Goal: Task Accomplishment & Management: Use online tool/utility

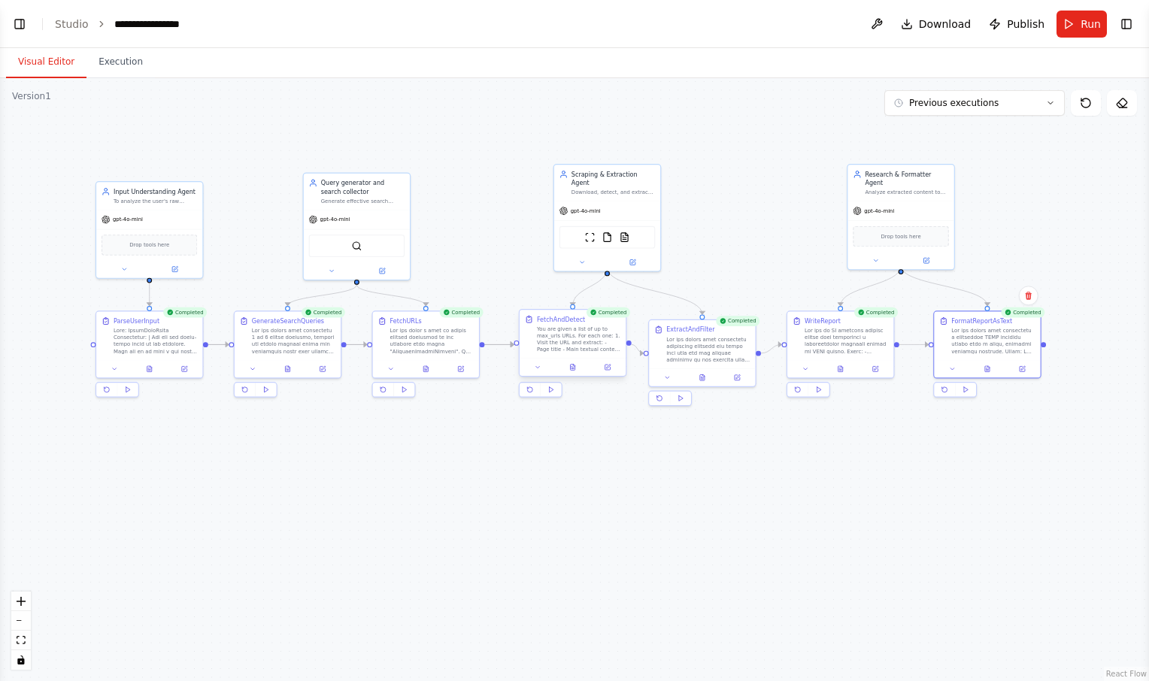
scroll to position [501, 0]
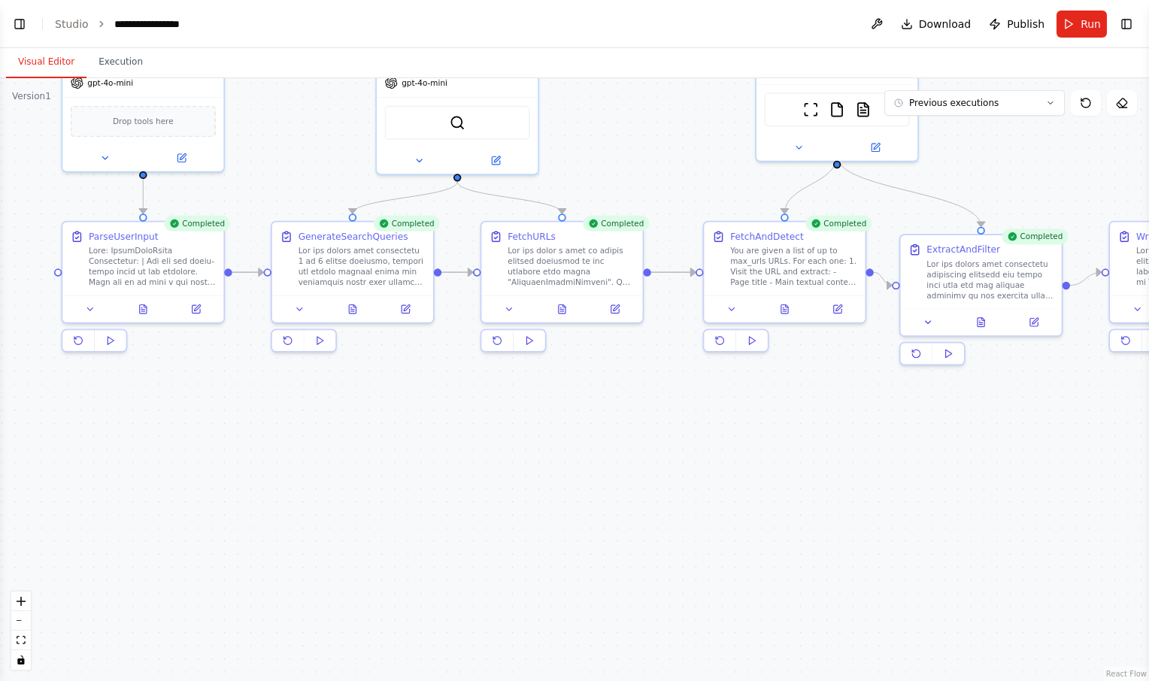
click at [162, 485] on div ".deletable-edge-delete-btn { width: 20px; height: 20px; border: 0px solid #ffff…" at bounding box center [574, 379] width 1149 height 603
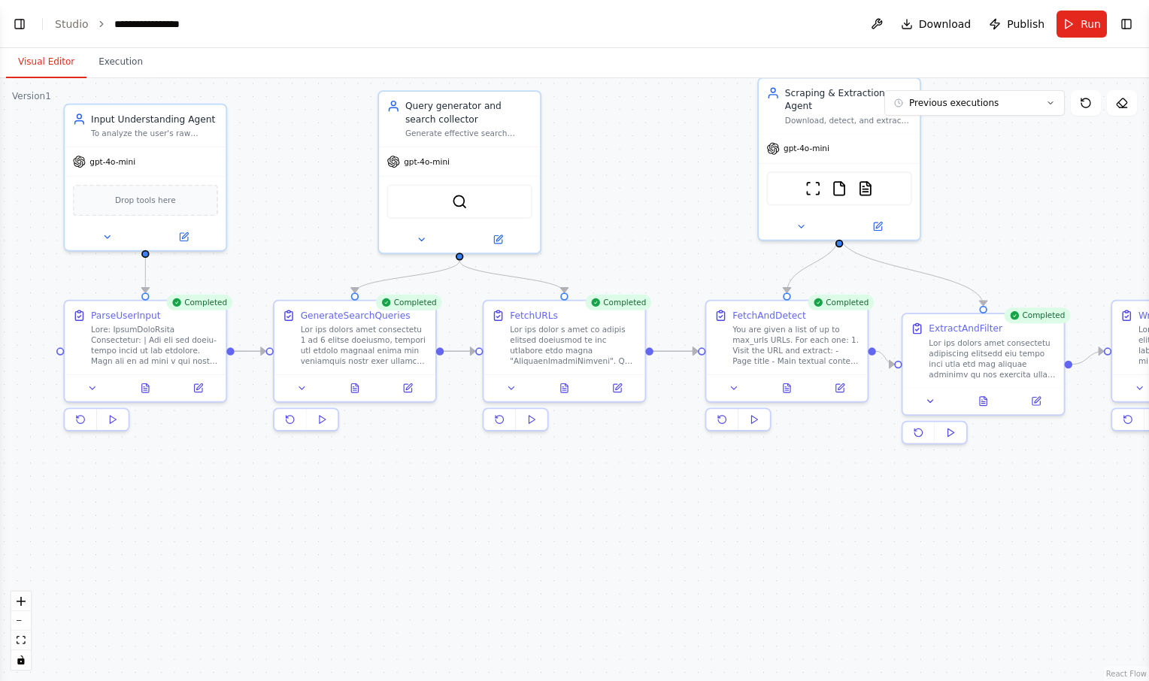
drag, startPoint x: 162, startPoint y: 485, endPoint x: 164, endPoint y: 564, distance: 79.0
click at [164, 564] on div ".deletable-edge-delete-btn { width: 20px; height: 20px; border: 0px solid #ffff…" at bounding box center [574, 379] width 1149 height 603
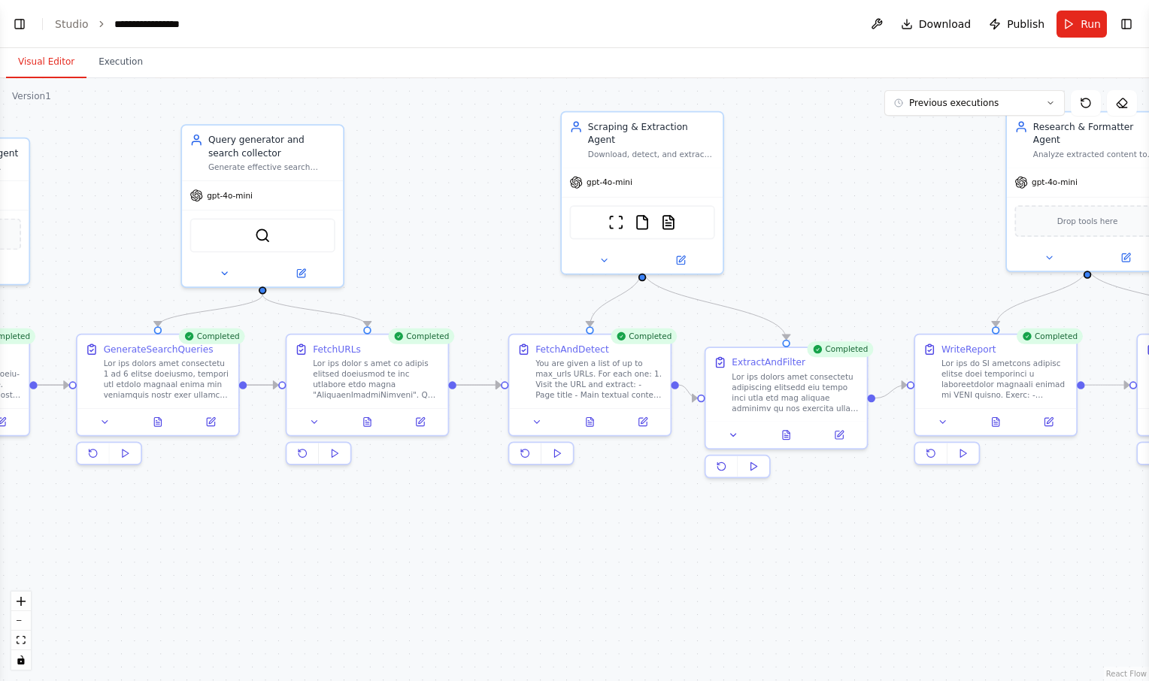
drag, startPoint x: 321, startPoint y: 565, endPoint x: 123, endPoint y: 599, distance: 201.5
click at [123, 599] on div ".deletable-edge-delete-btn { width: 20px; height: 20px; border: 0px solid #ffff…" at bounding box center [574, 379] width 1149 height 603
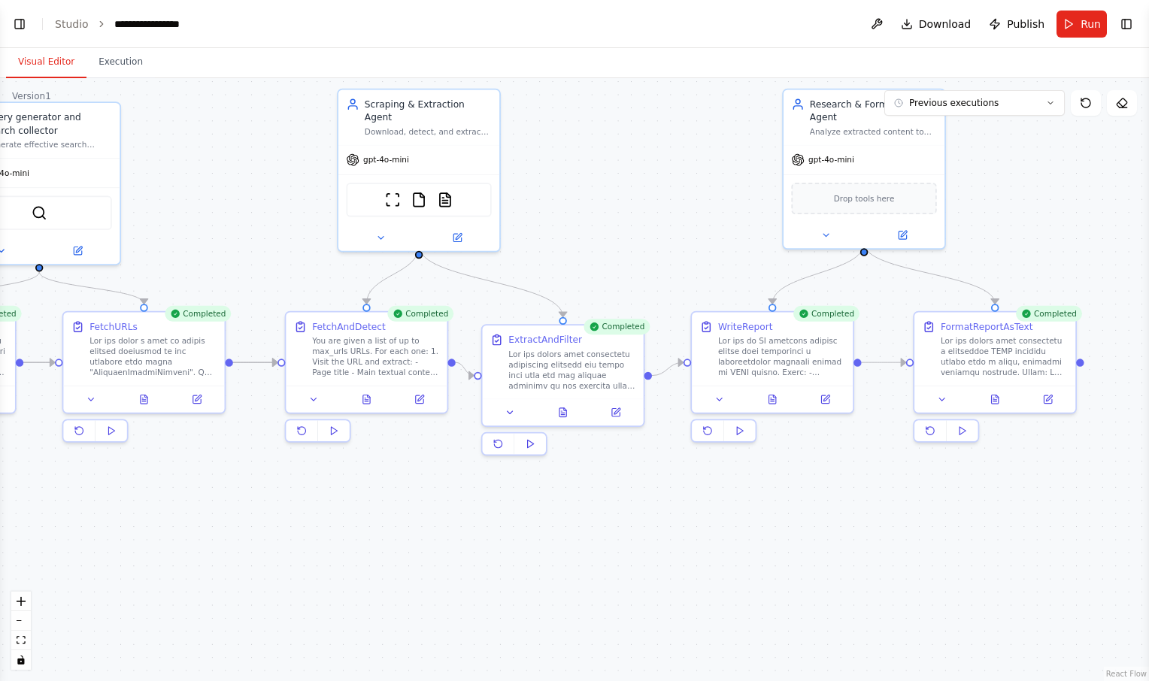
drag, startPoint x: 498, startPoint y: 580, endPoint x: 274, endPoint y: 558, distance: 225.2
click at [274, 558] on div ".deletable-edge-delete-btn { width: 20px; height: 20px; border: 0px solid #ffff…" at bounding box center [574, 379] width 1149 height 603
click at [990, 402] on icon at bounding box center [993, 397] width 7 height 9
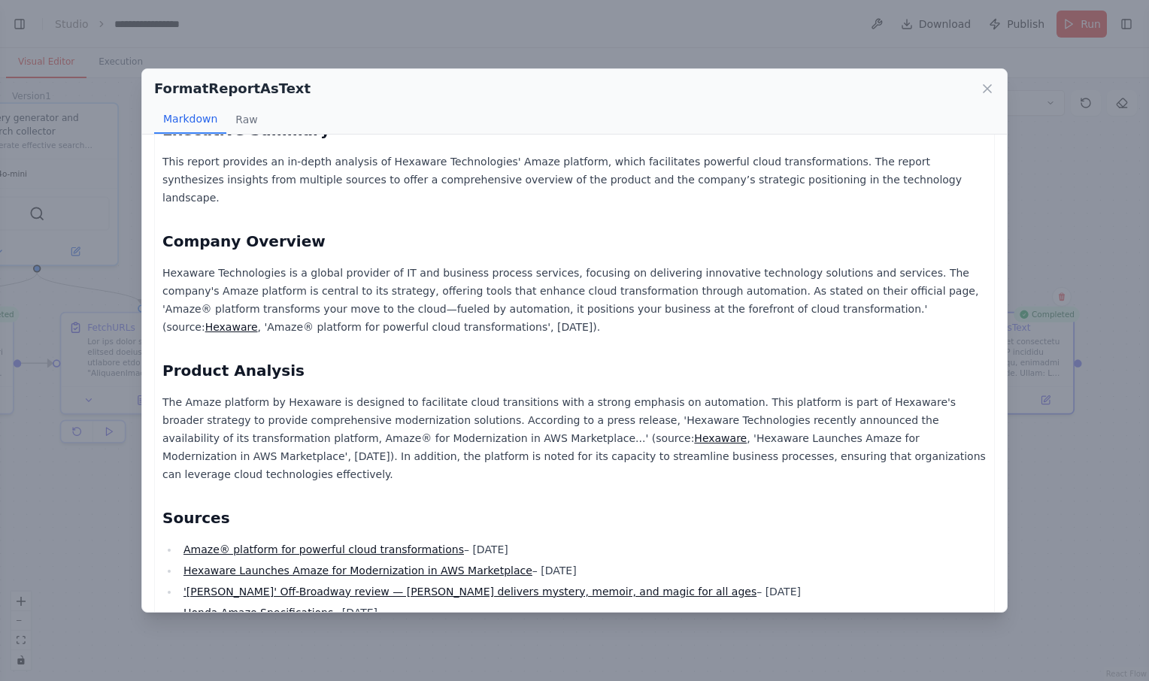
scroll to position [0, 0]
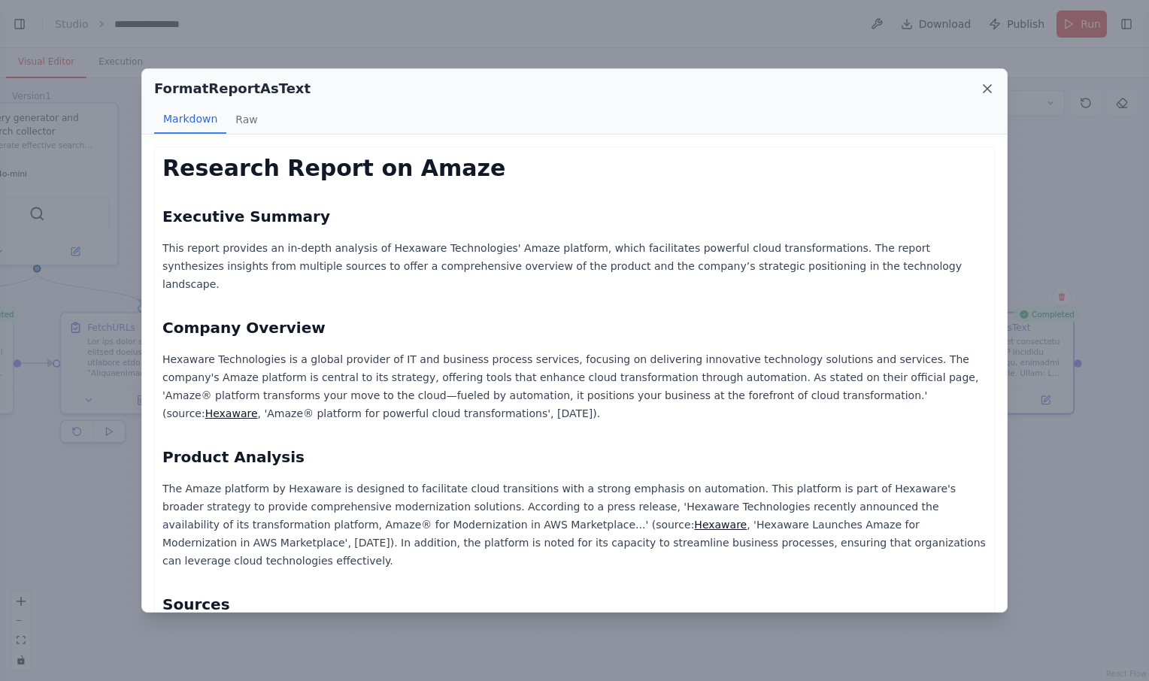
click at [986, 89] on icon at bounding box center [987, 88] width 15 height 15
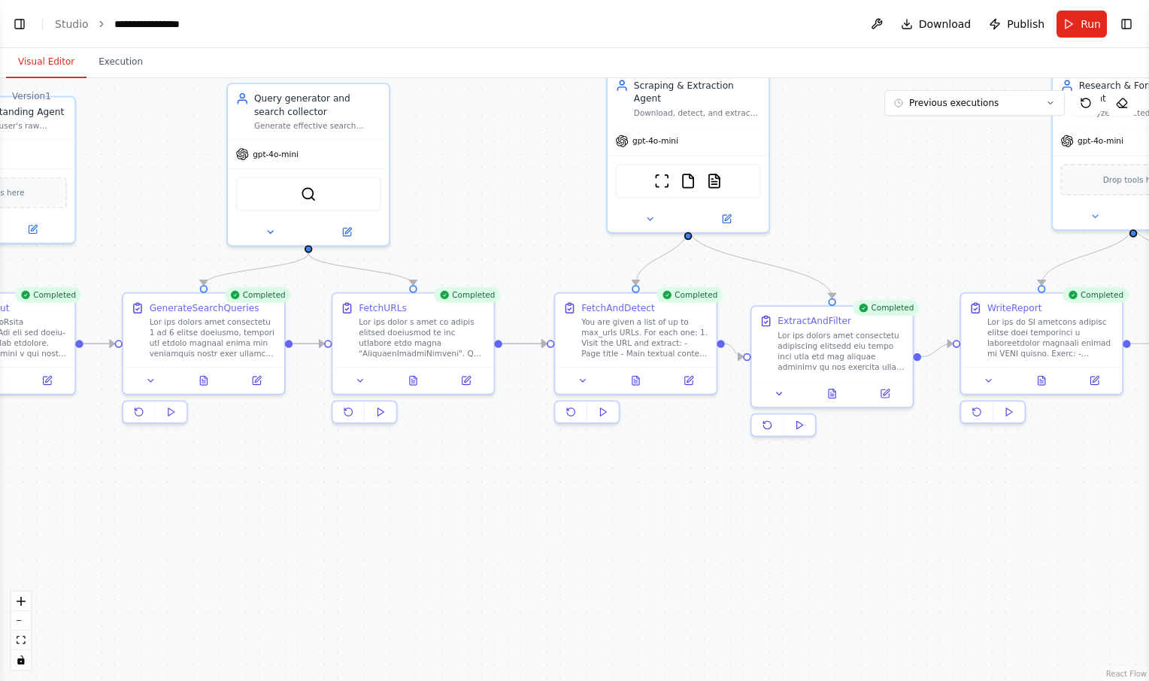
drag, startPoint x: 665, startPoint y: 541, endPoint x: 939, endPoint y: 522, distance: 274.4
click at [939, 522] on div ".deletable-edge-delete-btn { width: 20px; height: 20px; border: 0px solid #ffff…" at bounding box center [574, 379] width 1149 height 603
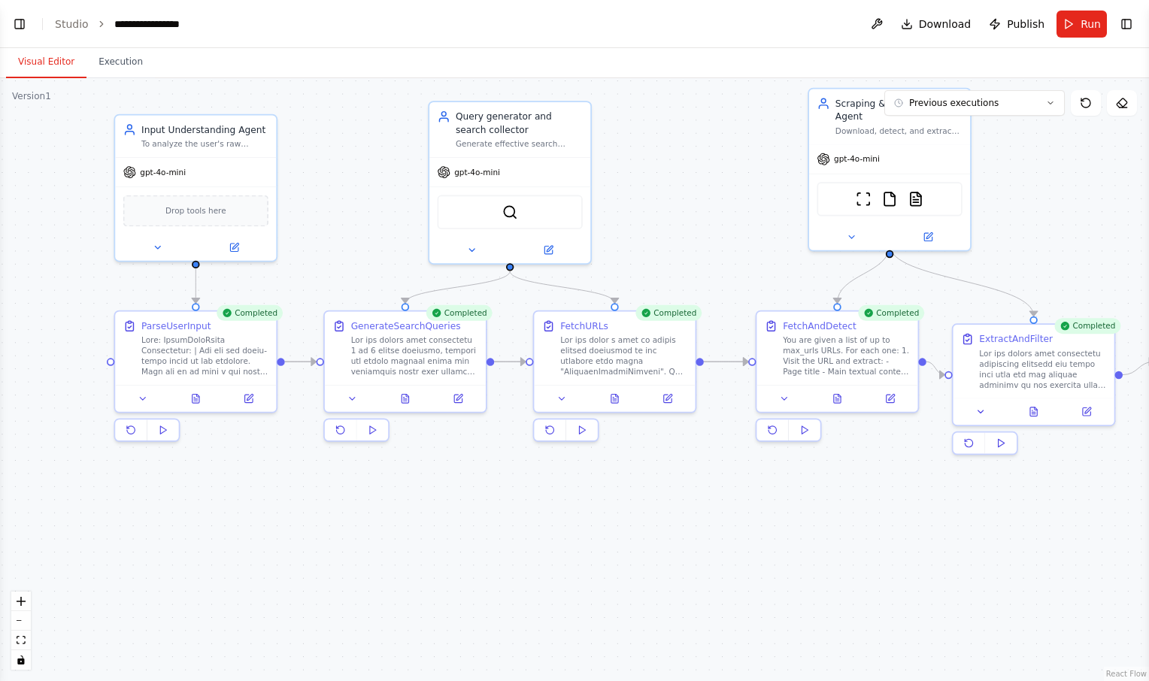
drag, startPoint x: 229, startPoint y: 554, endPoint x: 430, endPoint y: 572, distance: 202.3
click at [430, 572] on div ".deletable-edge-delete-btn { width: 20px; height: 20px; border: 0px solid #ffff…" at bounding box center [574, 379] width 1149 height 603
click at [197, 402] on button at bounding box center [198, 396] width 56 height 16
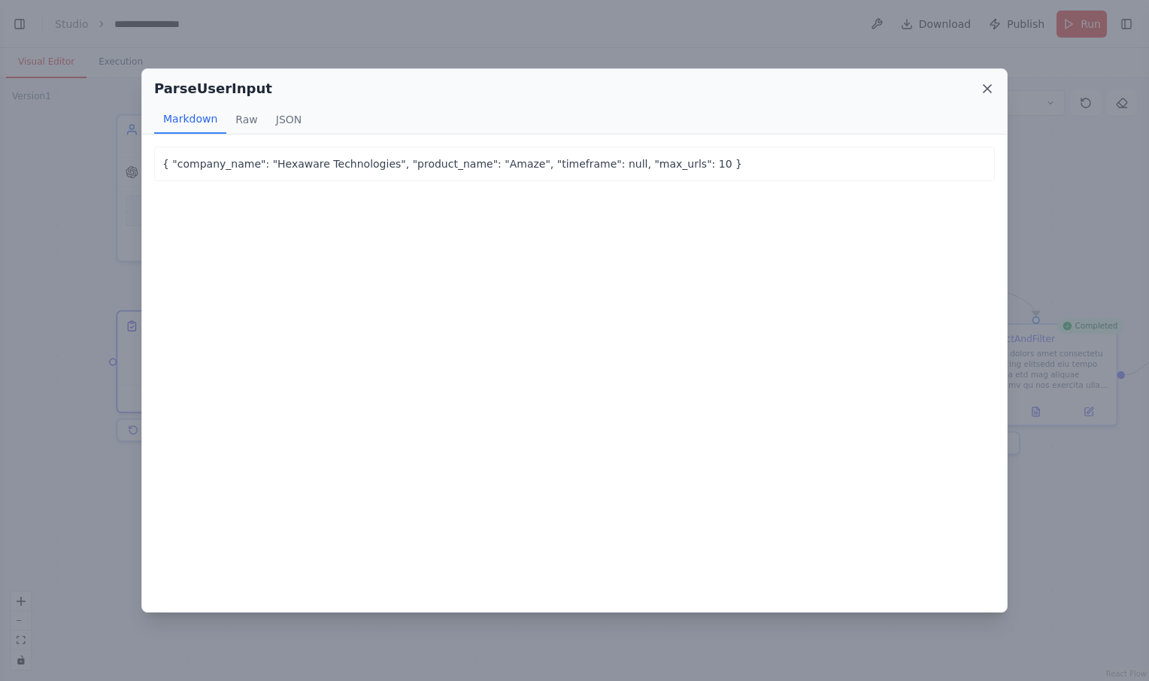
click at [981, 86] on icon at bounding box center [987, 88] width 15 height 15
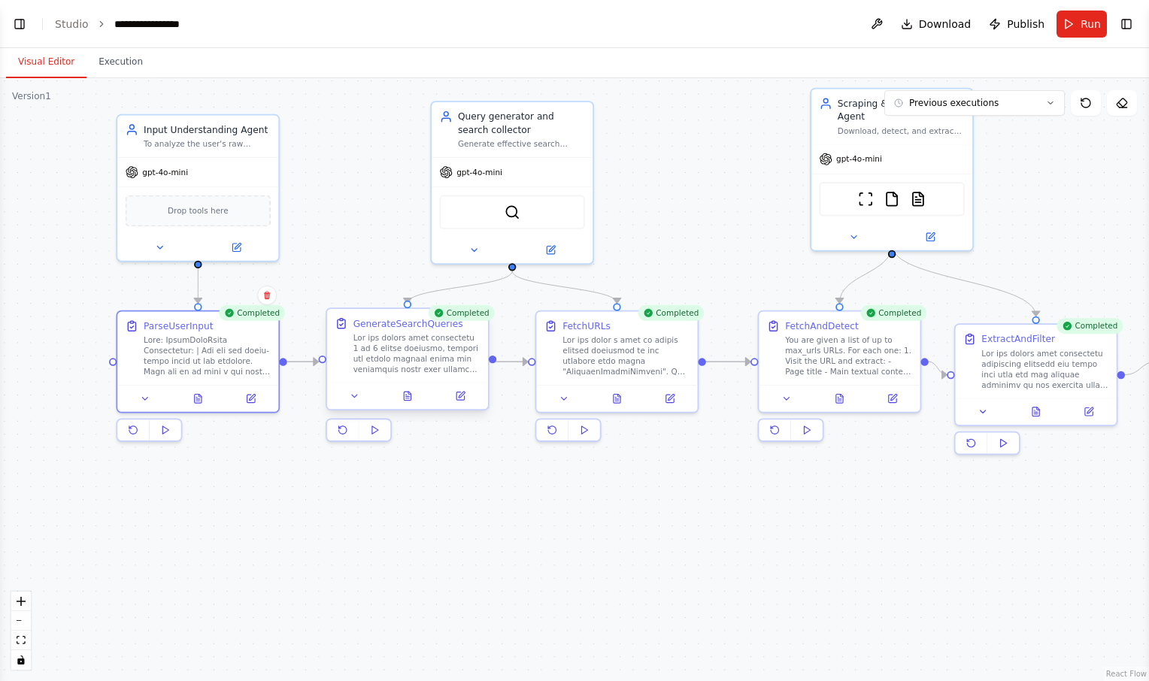
click at [412, 406] on div at bounding box center [407, 396] width 161 height 27
click at [409, 400] on icon at bounding box center [407, 396] width 7 height 9
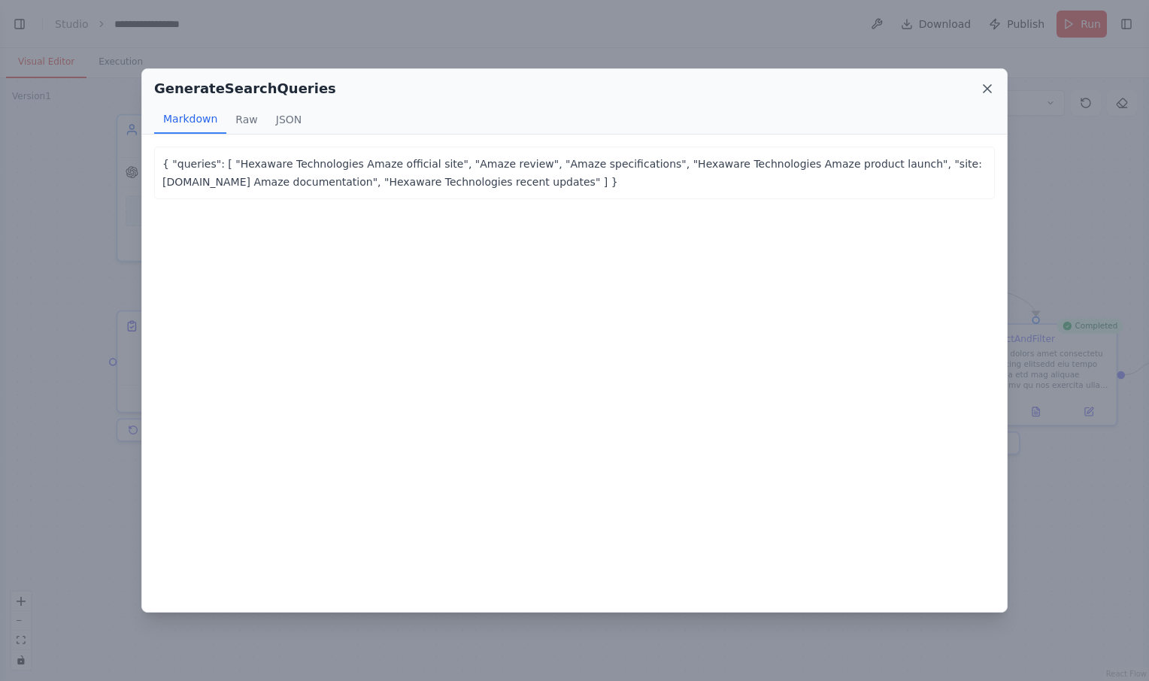
click at [989, 91] on icon at bounding box center [987, 88] width 15 height 15
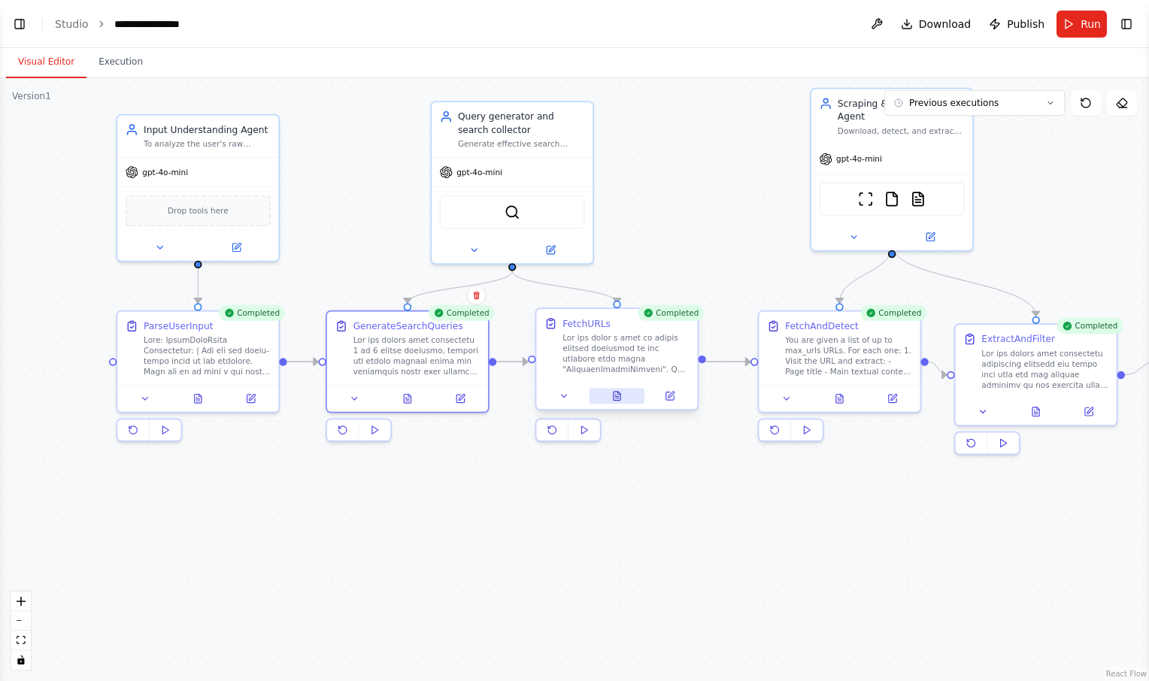
click at [615, 396] on icon at bounding box center [617, 396] width 4 height 0
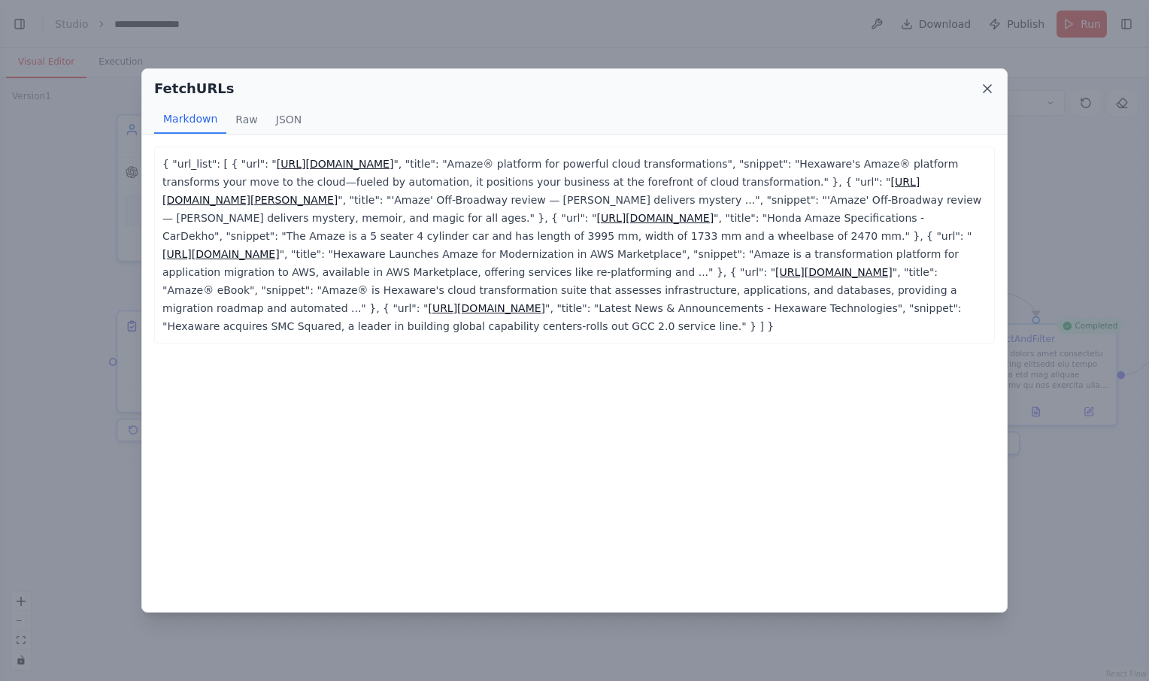
click at [989, 89] on icon at bounding box center [987, 88] width 15 height 15
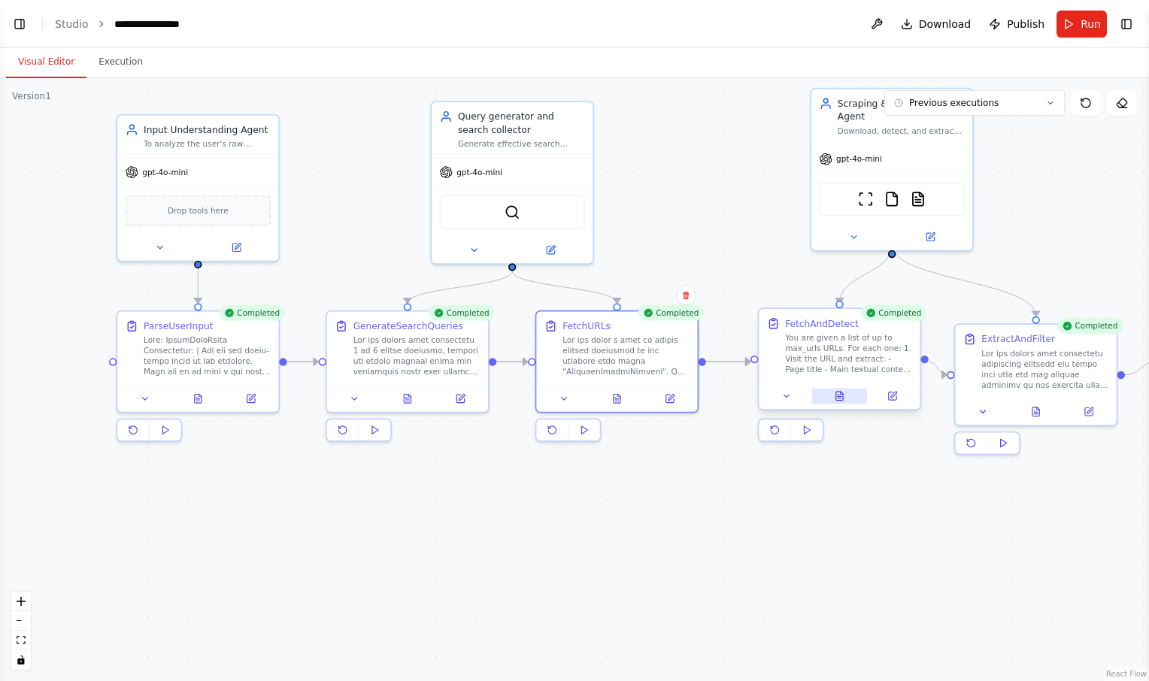
click at [841, 399] on icon at bounding box center [840, 399] width 4 height 0
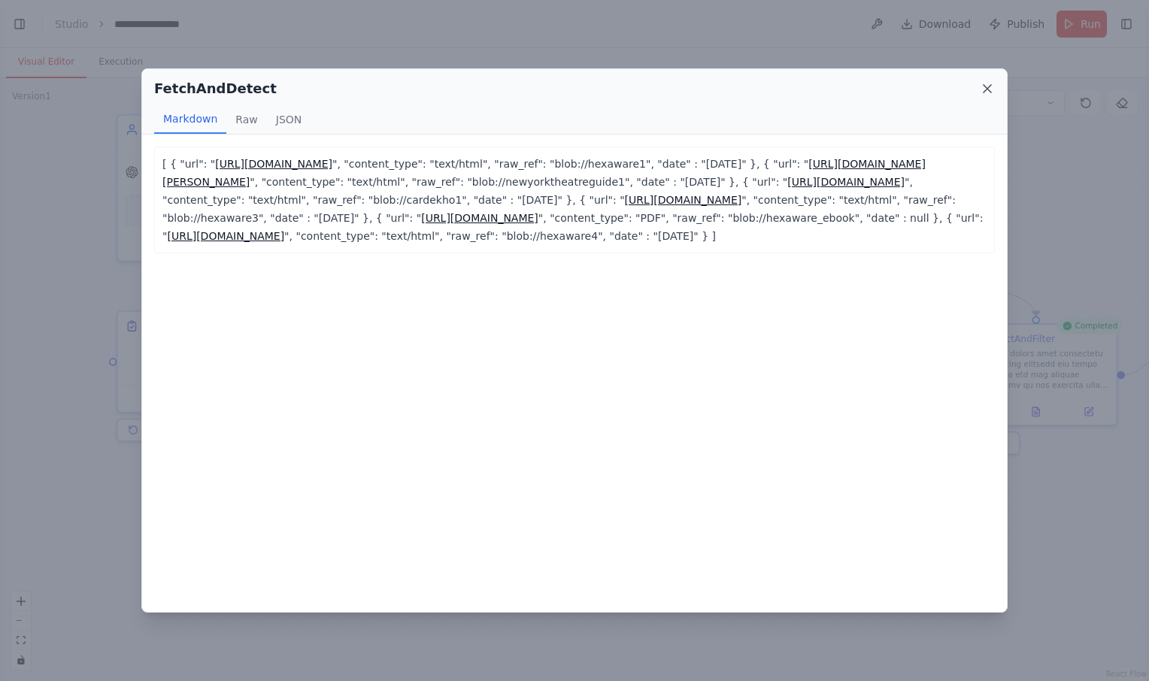
click at [984, 88] on icon at bounding box center [987, 88] width 15 height 15
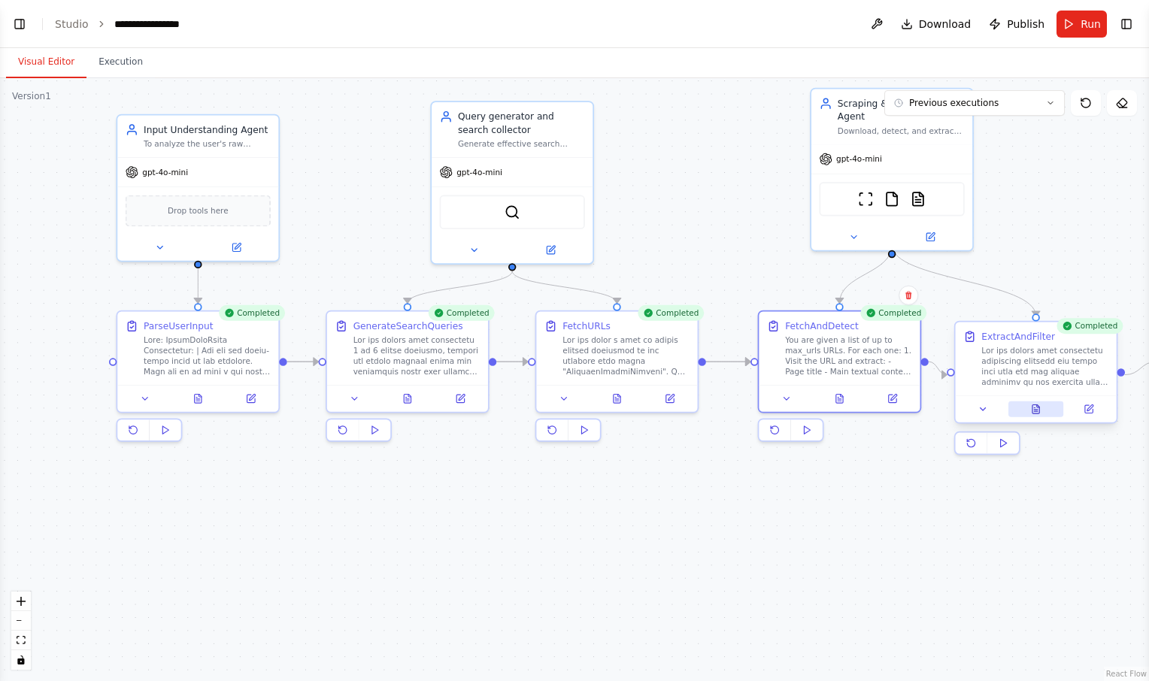
click at [1035, 411] on icon at bounding box center [1036, 411] width 4 height 0
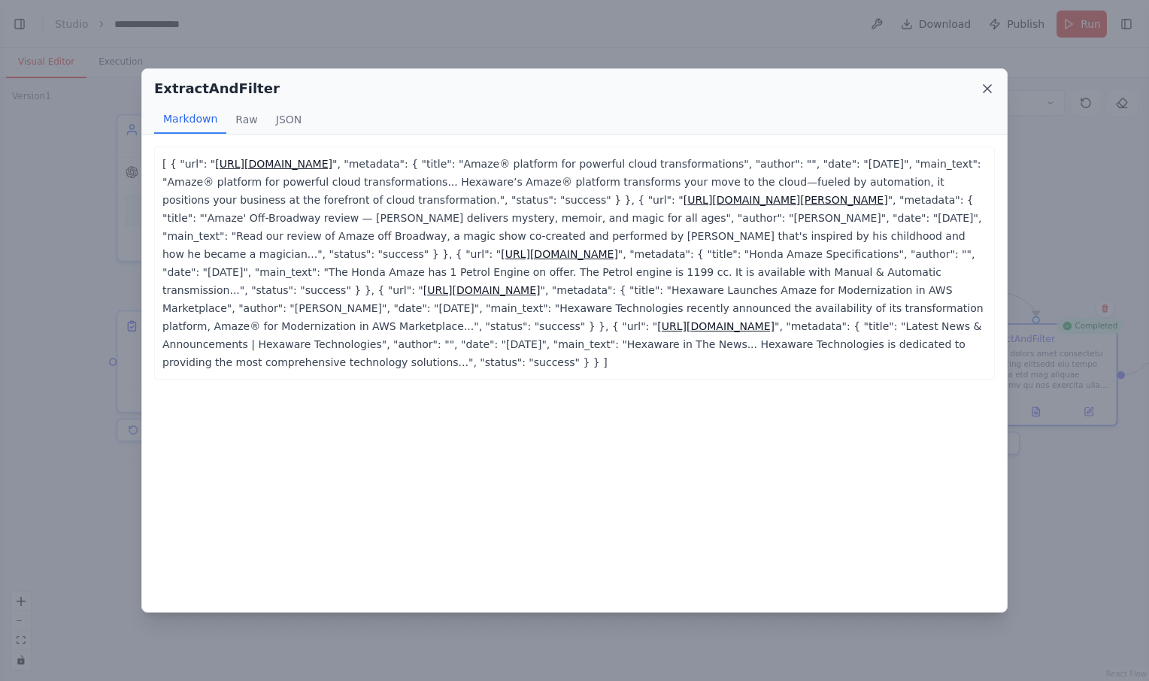
click at [985, 88] on icon at bounding box center [987, 88] width 15 height 15
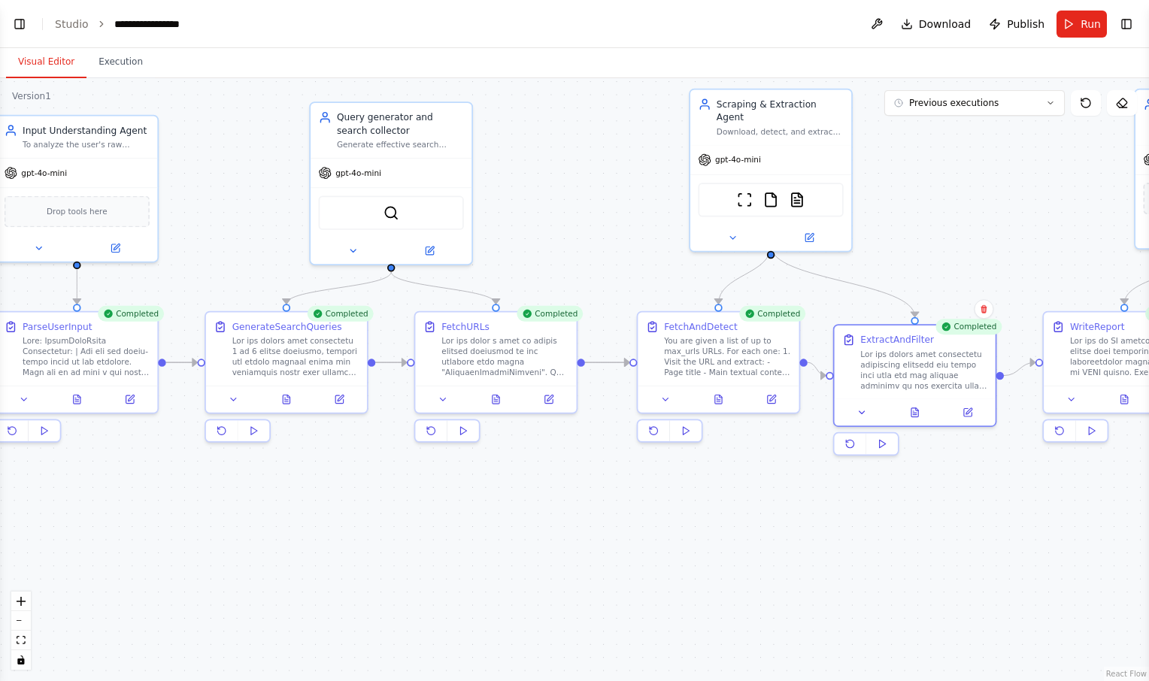
drag, startPoint x: 1049, startPoint y: 235, endPoint x: 929, endPoint y: 235, distance: 120.3
click at [929, 235] on div ".deletable-edge-delete-btn { width: 20px; height: 20px; border: 0px solid #ffff…" at bounding box center [574, 379] width 1149 height 603
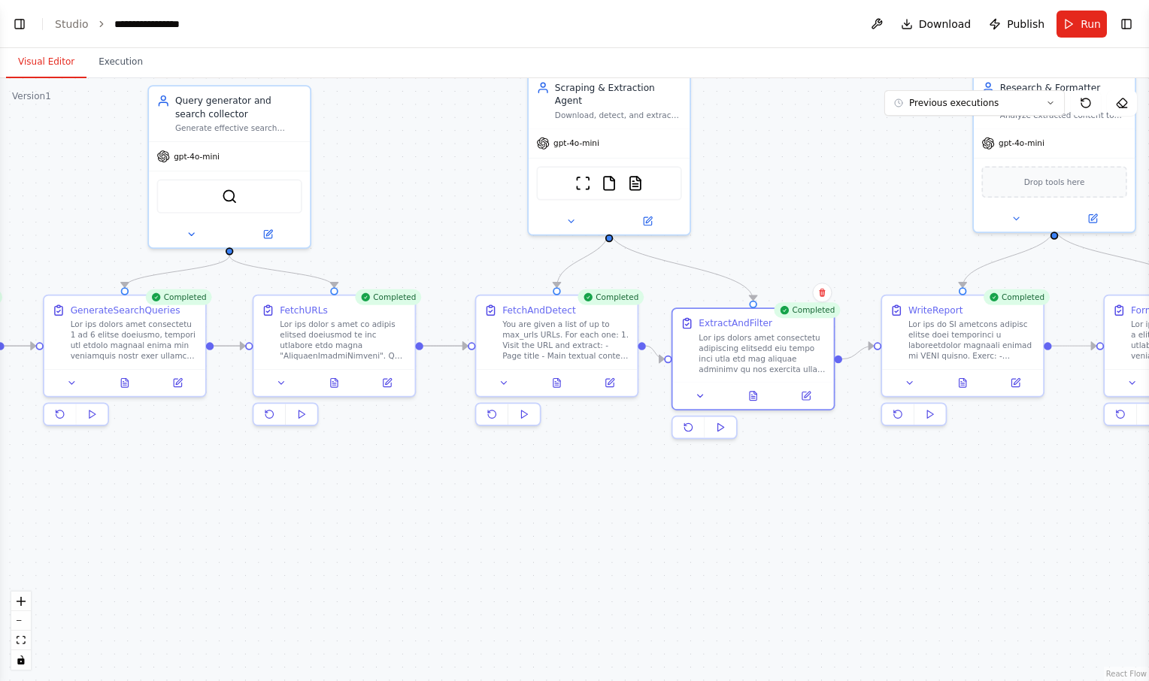
drag, startPoint x: 1028, startPoint y: 220, endPoint x: 866, endPoint y: 203, distance: 162.5
click at [866, 203] on div ".deletable-edge-delete-btn { width: 20px; height: 20px; border: 0px solid #ffff…" at bounding box center [574, 379] width 1149 height 603
click at [1126, 31] on button "Toggle Right Sidebar" at bounding box center [1126, 24] width 21 height 21
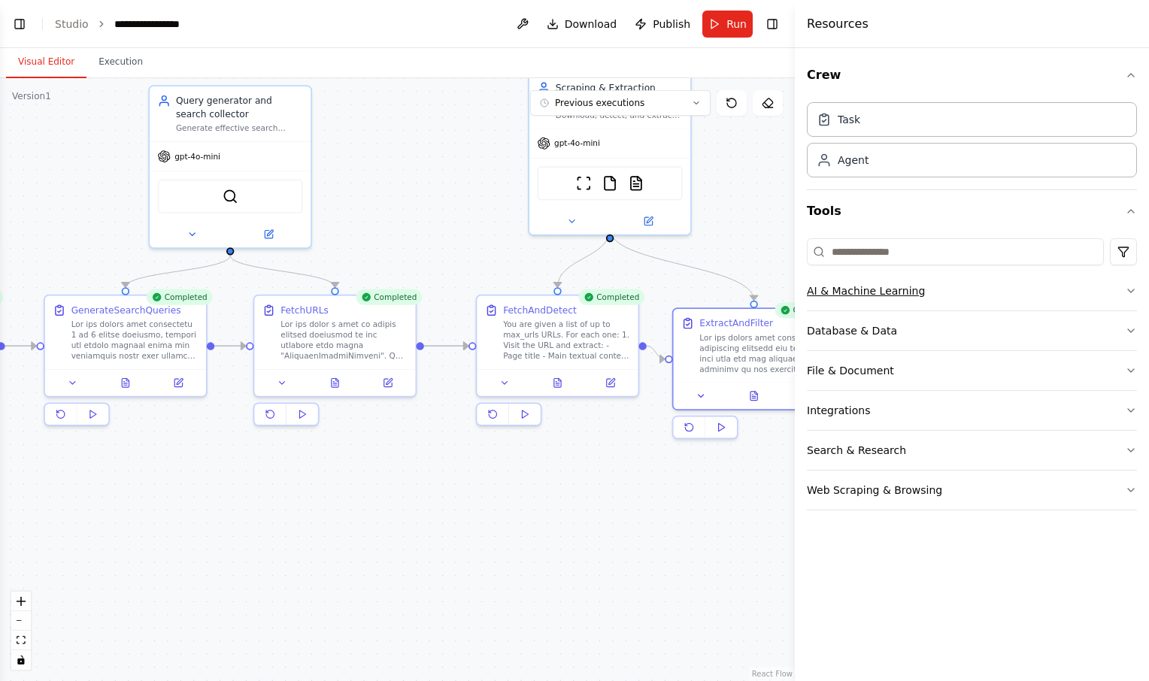
click at [1006, 300] on button "AI & Machine Learning" at bounding box center [972, 290] width 330 height 39
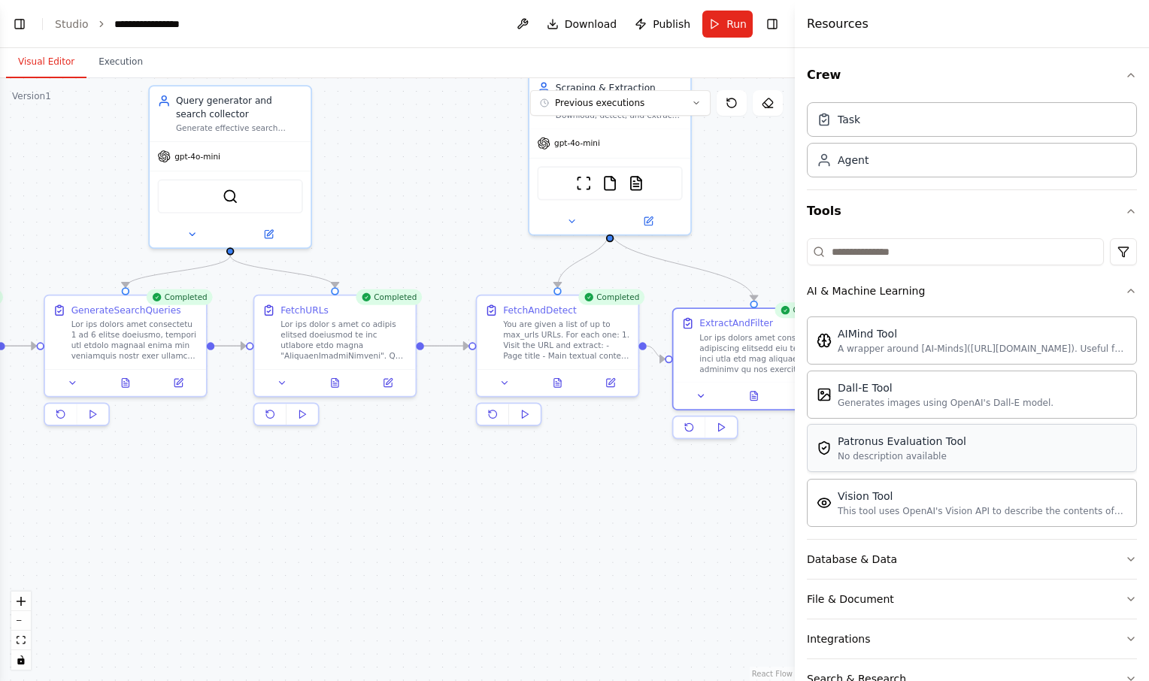
scroll to position [82, 0]
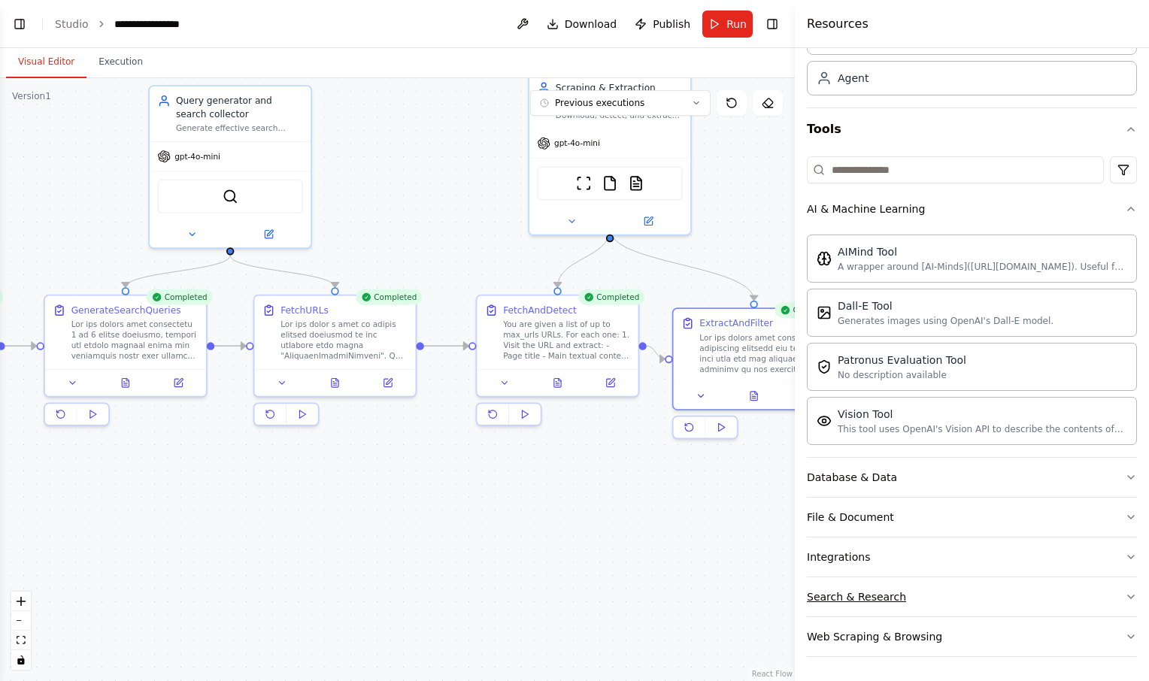
click at [942, 605] on button "Search & Research" at bounding box center [972, 596] width 330 height 39
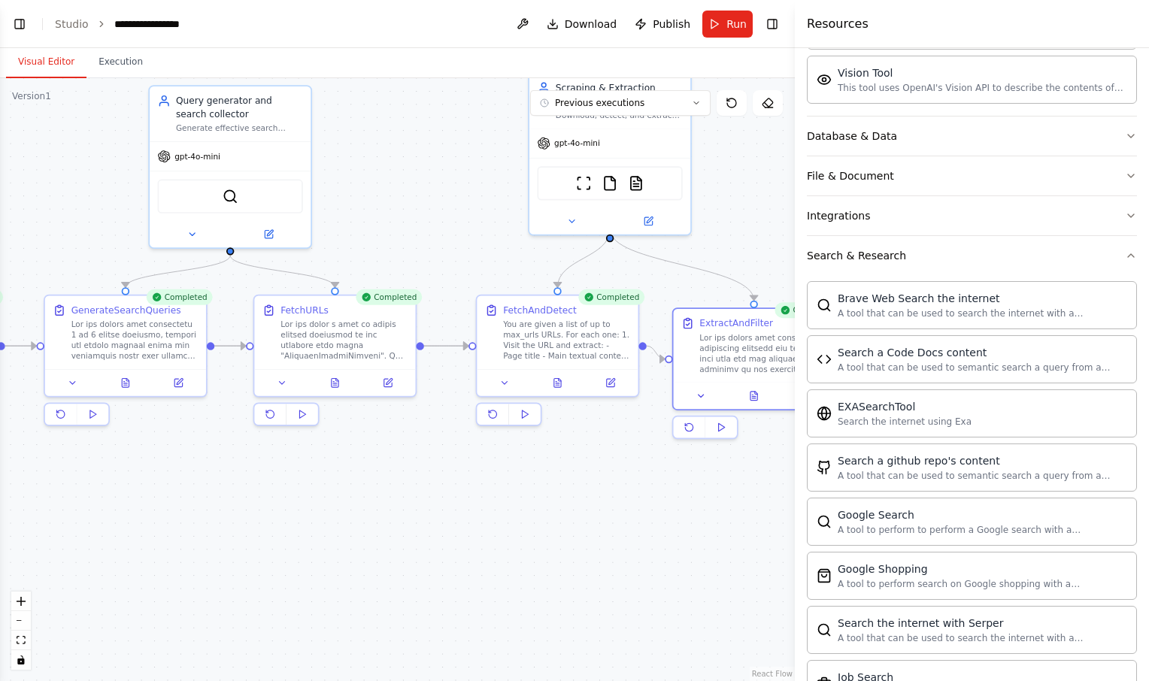
scroll to position [429, 0]
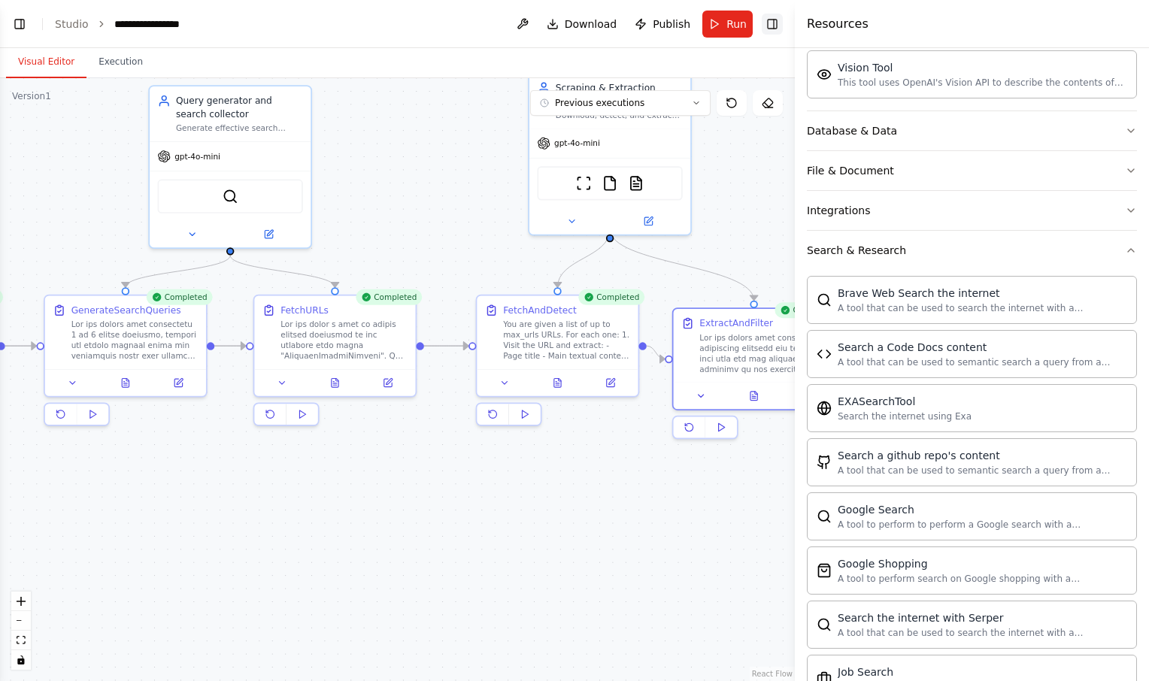
click at [769, 26] on button "Toggle Right Sidebar" at bounding box center [772, 24] width 21 height 21
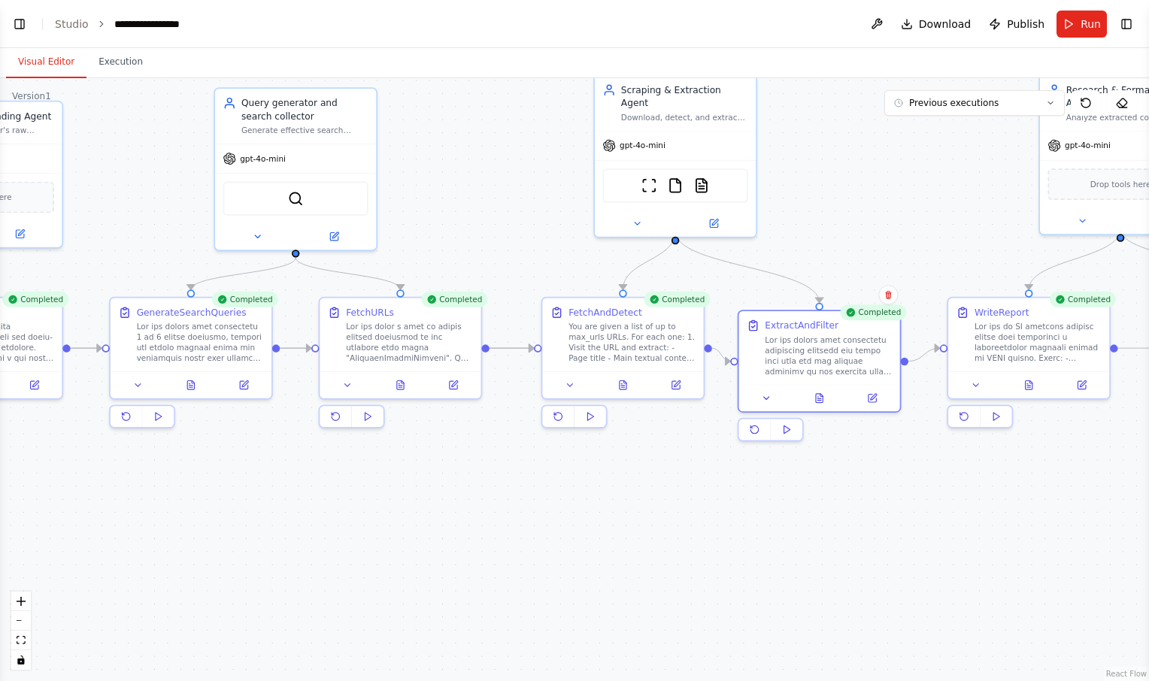
drag, startPoint x: 788, startPoint y: 192, endPoint x: 859, endPoint y: 194, distance: 70.7
click at [859, 194] on div ".deletable-edge-delete-btn { width: 20px; height: 20px; border: 0px solid #ffff…" at bounding box center [574, 379] width 1149 height 603
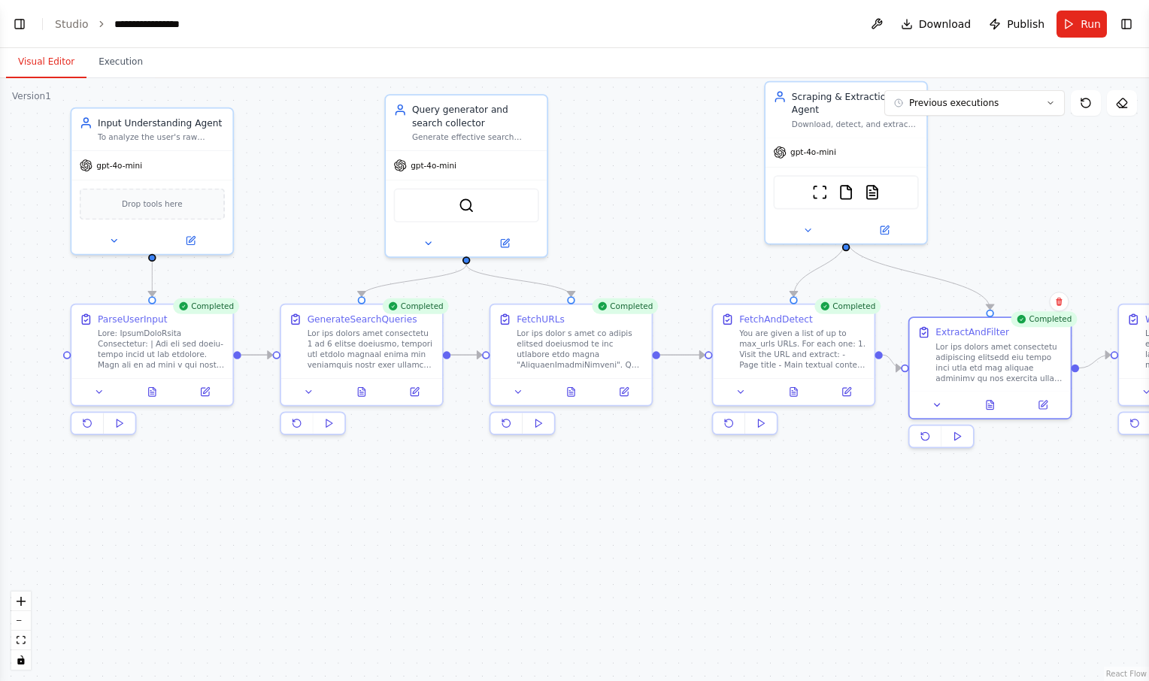
drag, startPoint x: 535, startPoint y: 173, endPoint x: 701, endPoint y: 181, distance: 166.4
click at [701, 181] on div ".deletable-edge-delete-btn { width: 20px; height: 20px; border: 0px solid #ffff…" at bounding box center [574, 379] width 1149 height 603
click at [146, 390] on button at bounding box center [153, 390] width 56 height 16
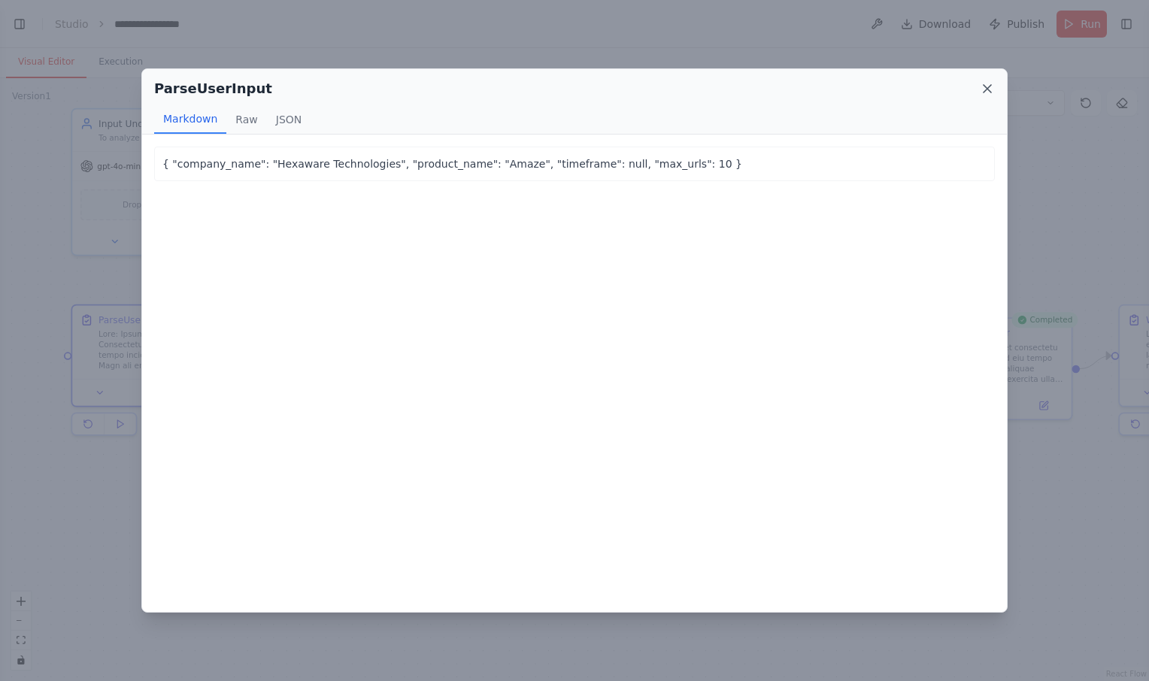
click at [980, 88] on icon at bounding box center [987, 88] width 15 height 15
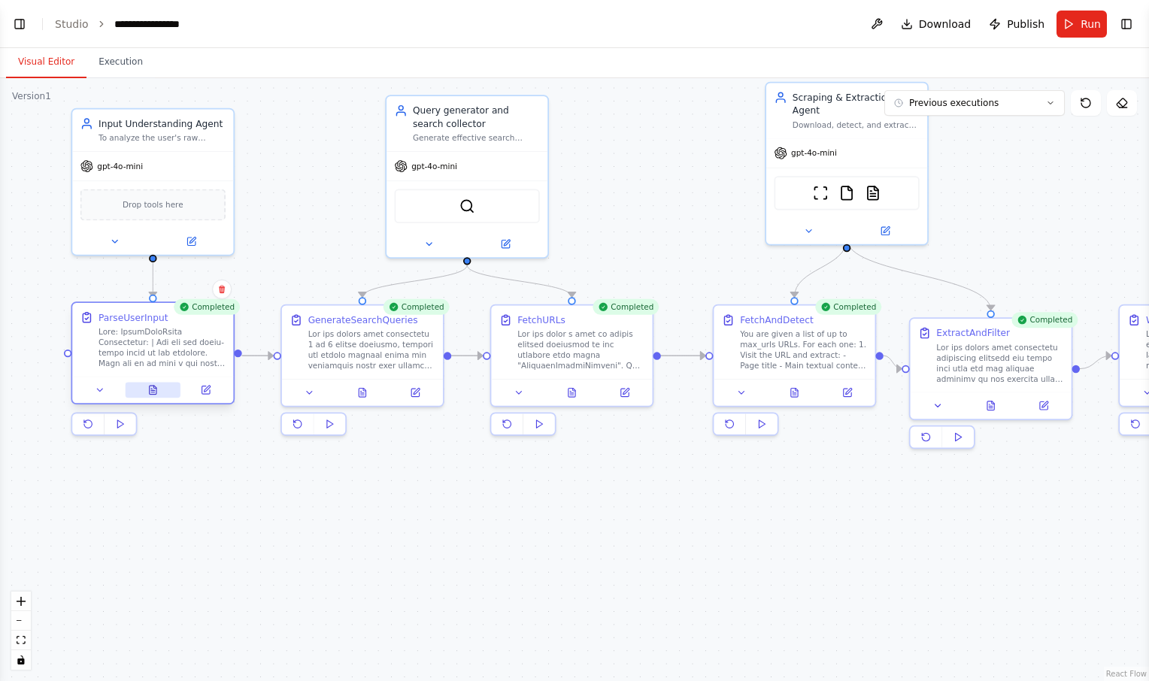
click at [159, 394] on button at bounding box center [153, 390] width 56 height 16
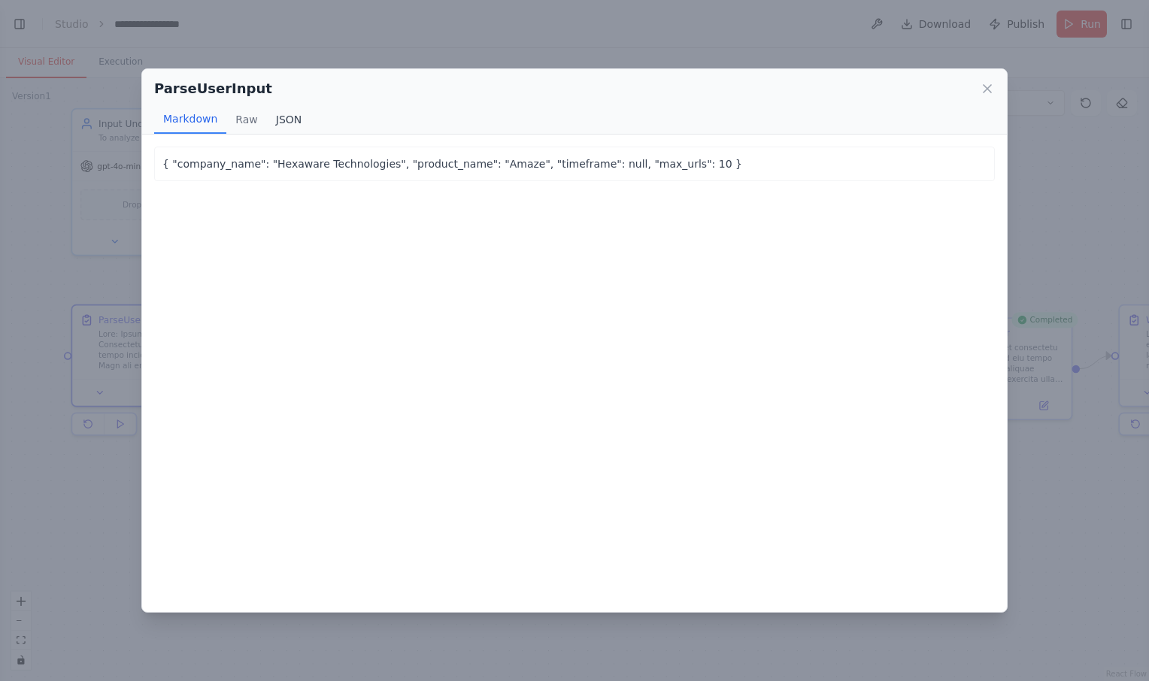
click at [297, 122] on button "JSON" at bounding box center [289, 119] width 44 height 29
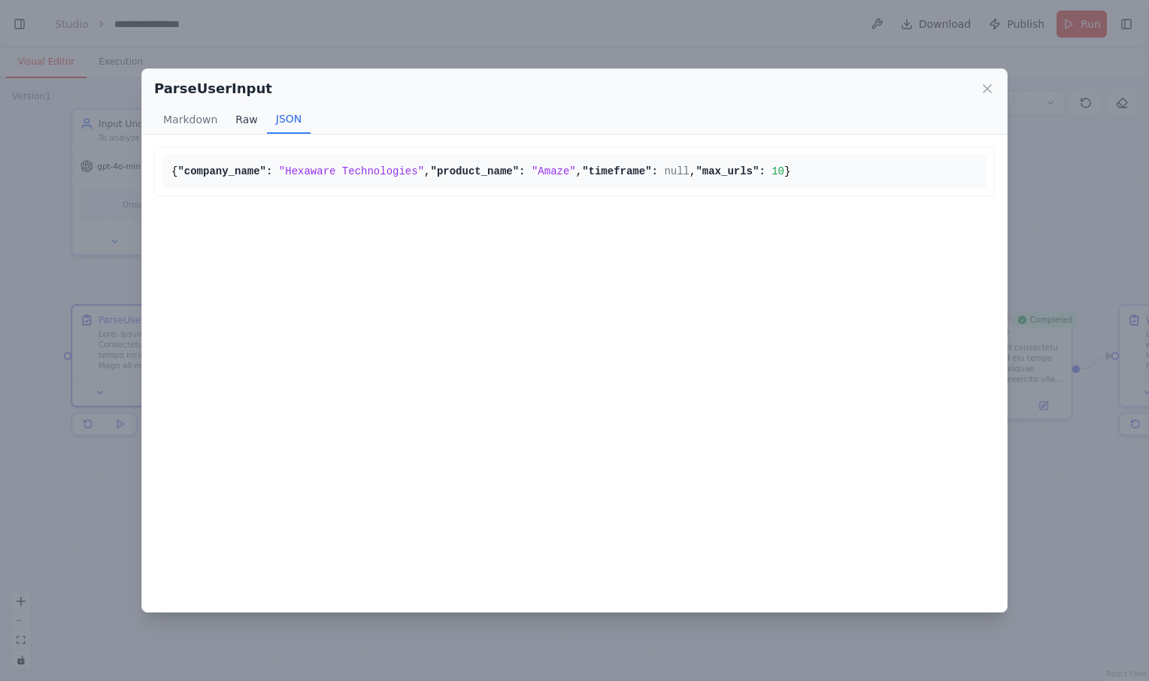
click at [235, 126] on button "Raw" at bounding box center [246, 119] width 40 height 29
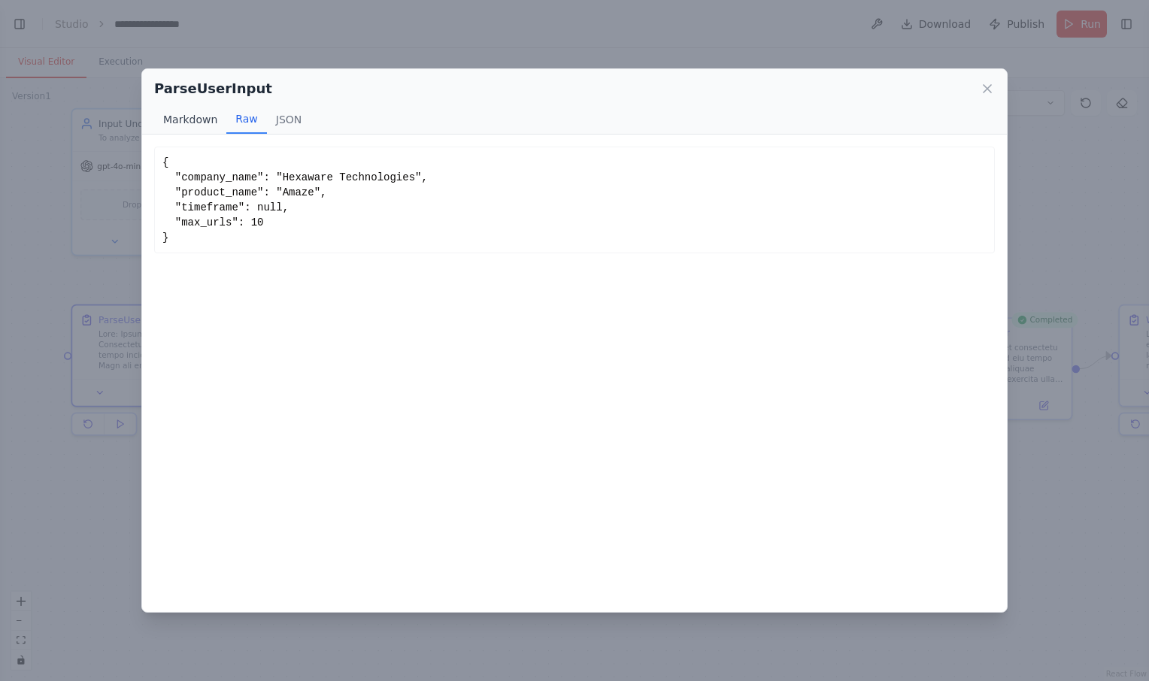
click at [189, 131] on button "Markdown" at bounding box center [190, 119] width 72 height 29
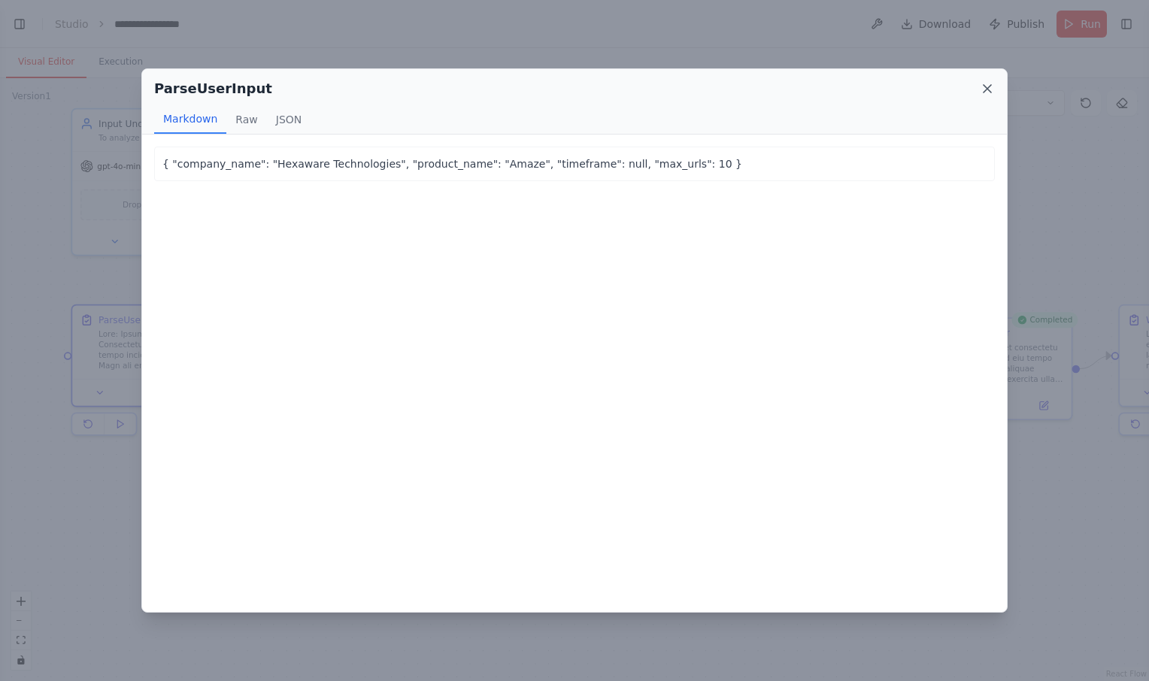
click at [993, 91] on icon at bounding box center [987, 88] width 15 height 15
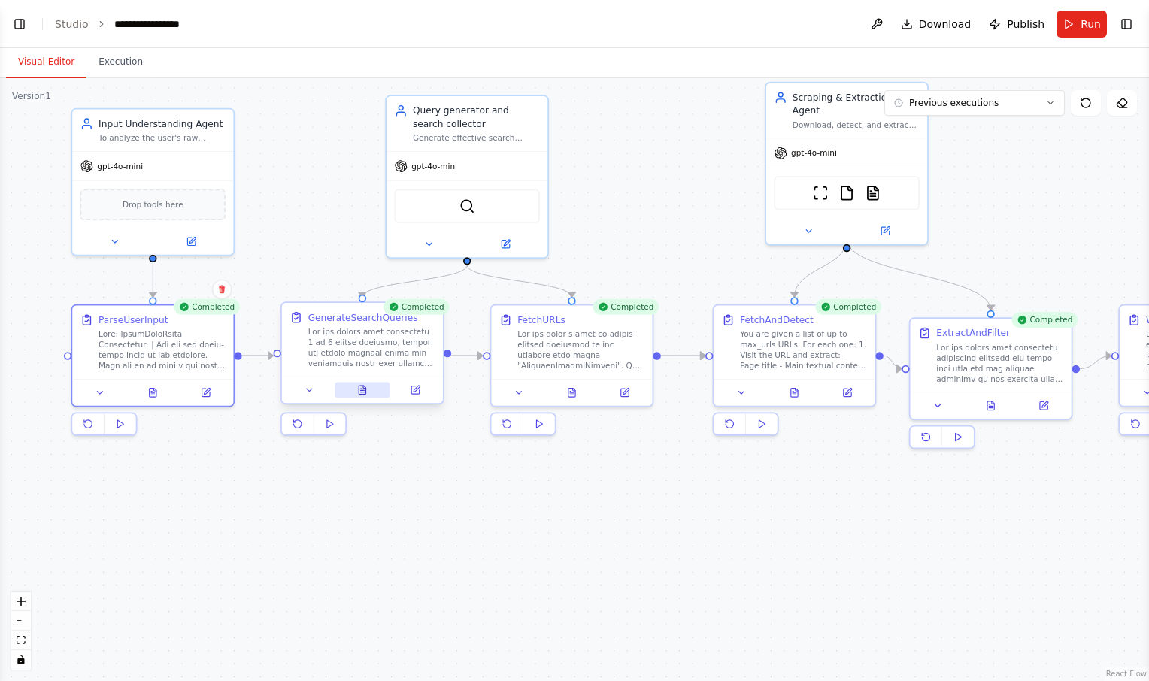
click at [364, 390] on icon at bounding box center [363, 390] width 4 height 0
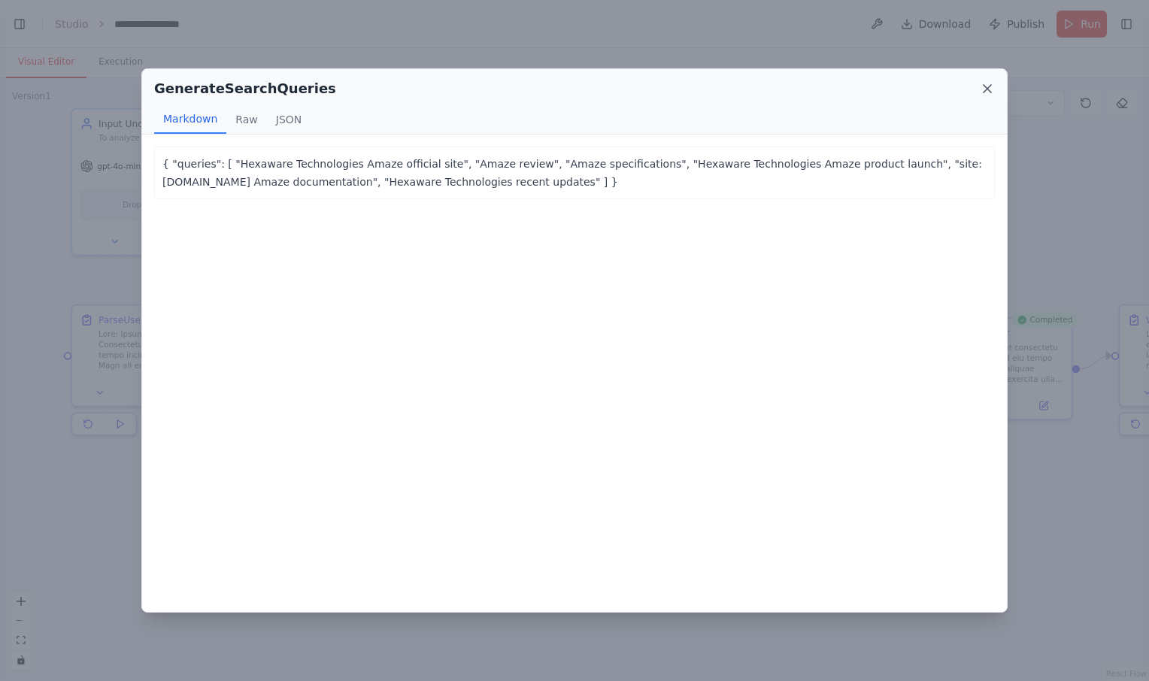
click at [993, 89] on icon at bounding box center [987, 88] width 15 height 15
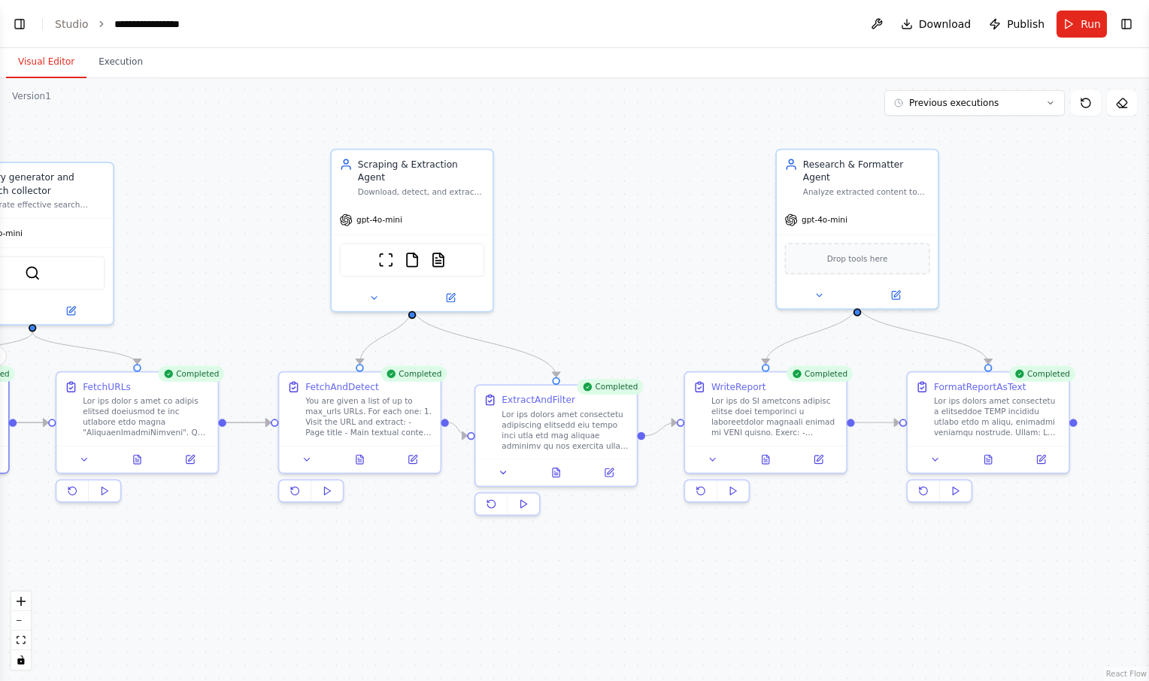
drag, startPoint x: 862, startPoint y: 466, endPoint x: 419, endPoint y: 533, distance: 447.9
click at [419, 533] on div ".deletable-edge-delete-btn { width: 20px; height: 20px; border: 0px solid #ffff…" at bounding box center [574, 379] width 1149 height 603
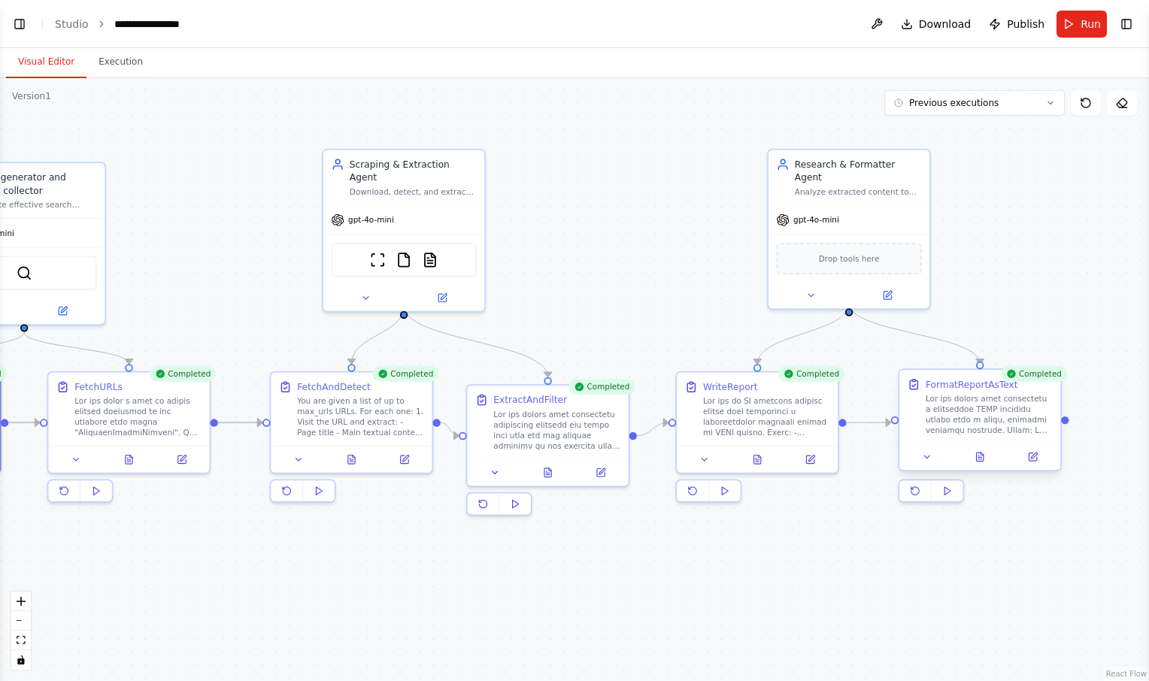
click at [974, 465] on div at bounding box center [979, 457] width 161 height 27
click at [864, 423] on icon "Edge from 5909b08a-7d54-4ade-b962-2cfa35fdcae2 to 090713b6-6f5c-4c2a-abf0-e7fec…" at bounding box center [869, 423] width 44 height 0
click at [927, 462] on button at bounding box center [927, 457] width 45 height 16
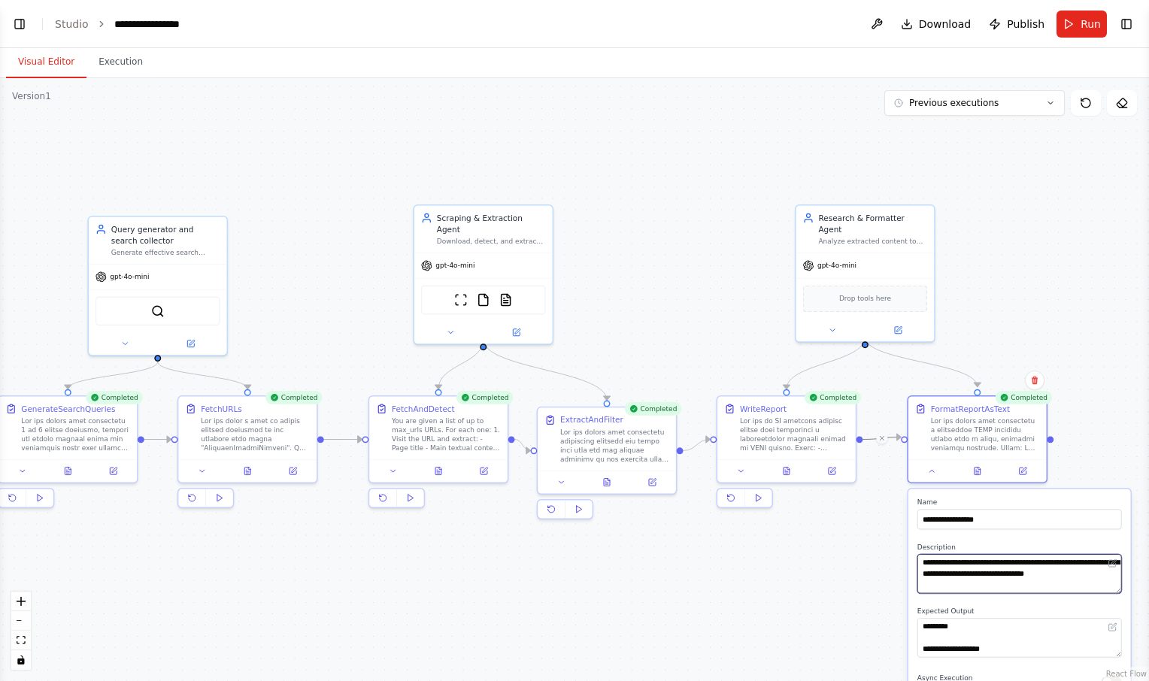
click at [964, 587] on textarea at bounding box center [1019, 573] width 205 height 39
type textarea "**********"
click at [1023, 475] on button at bounding box center [1022, 469] width 38 height 14
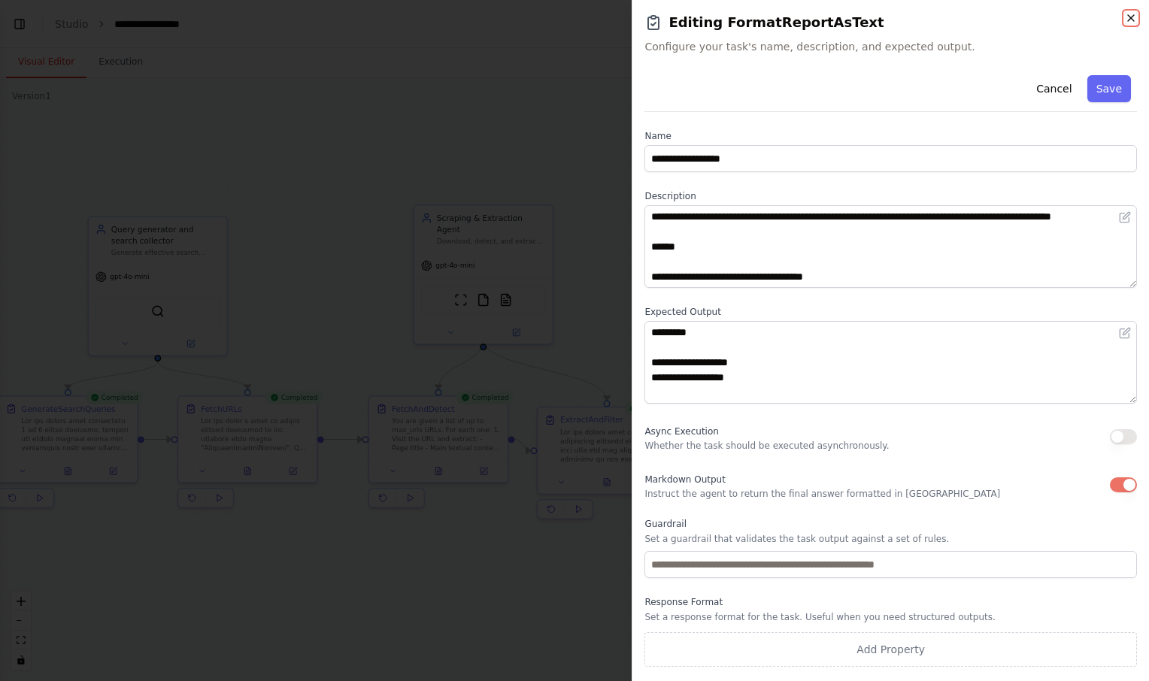
click at [1133, 14] on icon "button" at bounding box center [1131, 18] width 12 height 12
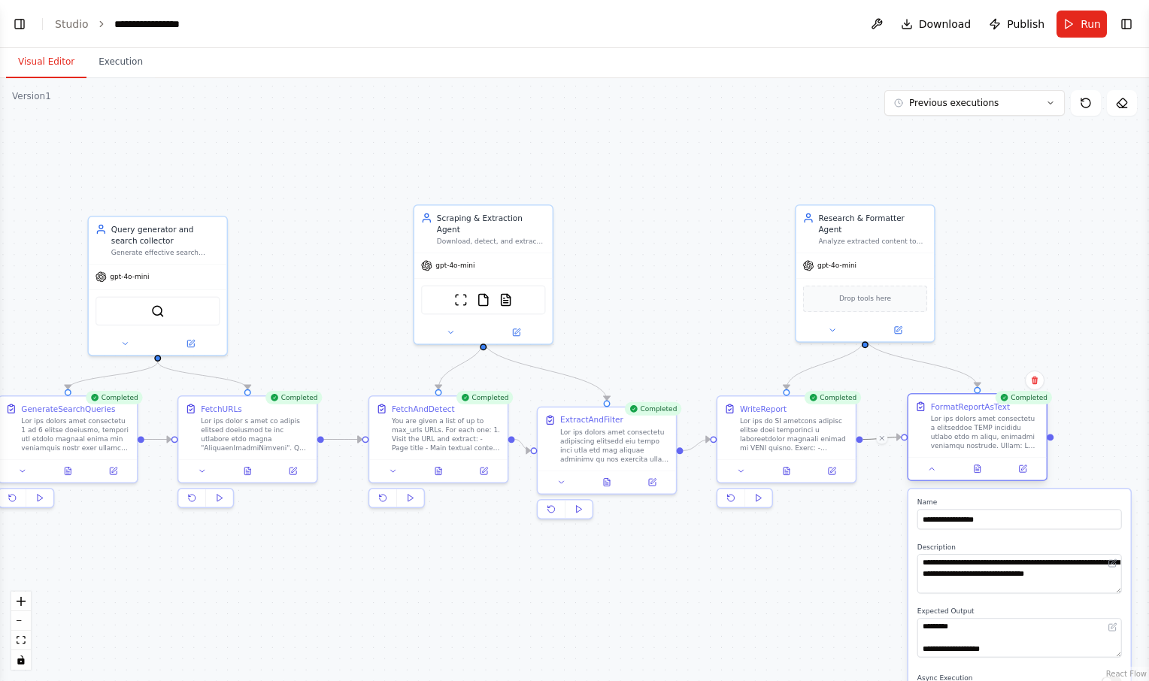
click at [1021, 476] on div at bounding box center [977, 468] width 138 height 23
click at [809, 565] on div ".deletable-edge-delete-btn { width: 20px; height: 20px; border: 0px solid #ffff…" at bounding box center [574, 379] width 1149 height 603
click at [788, 472] on icon at bounding box center [787, 469] width 6 height 8
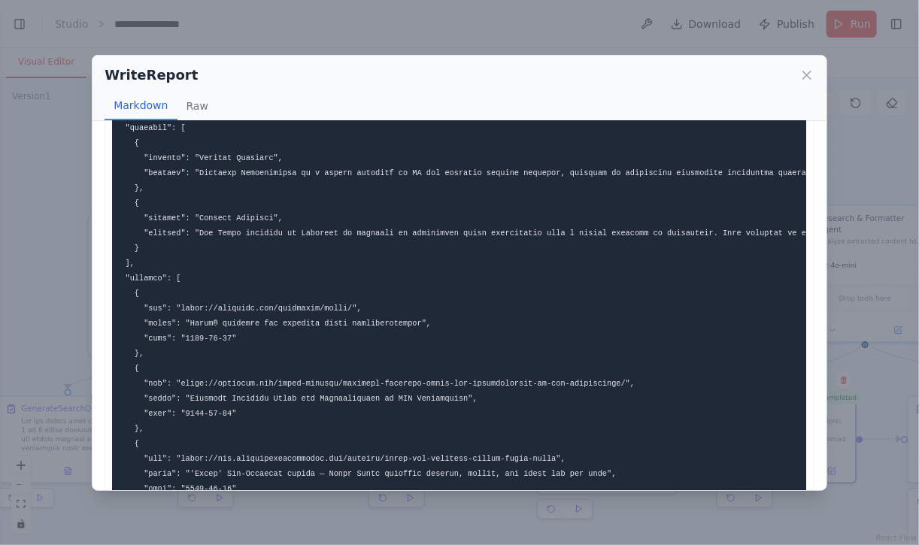
scroll to position [0, 0]
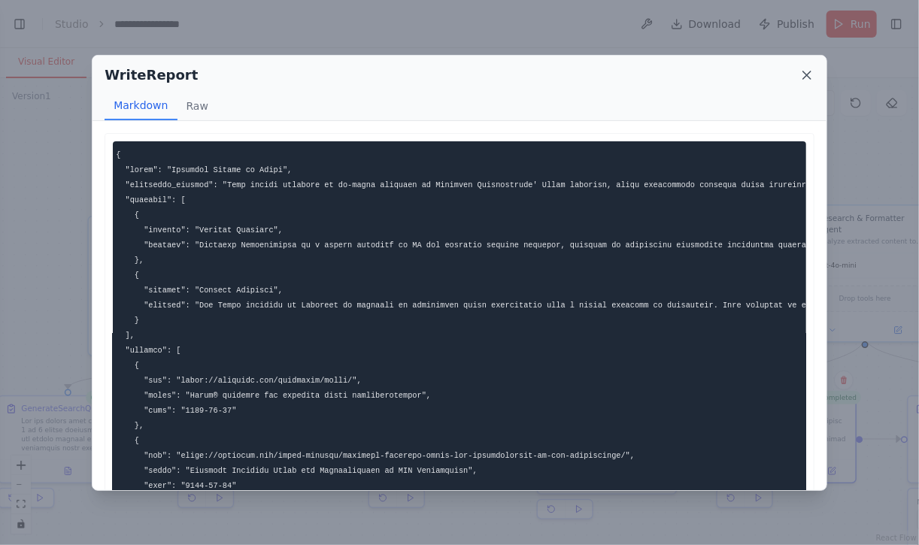
click at [805, 75] on icon at bounding box center [806, 75] width 15 height 15
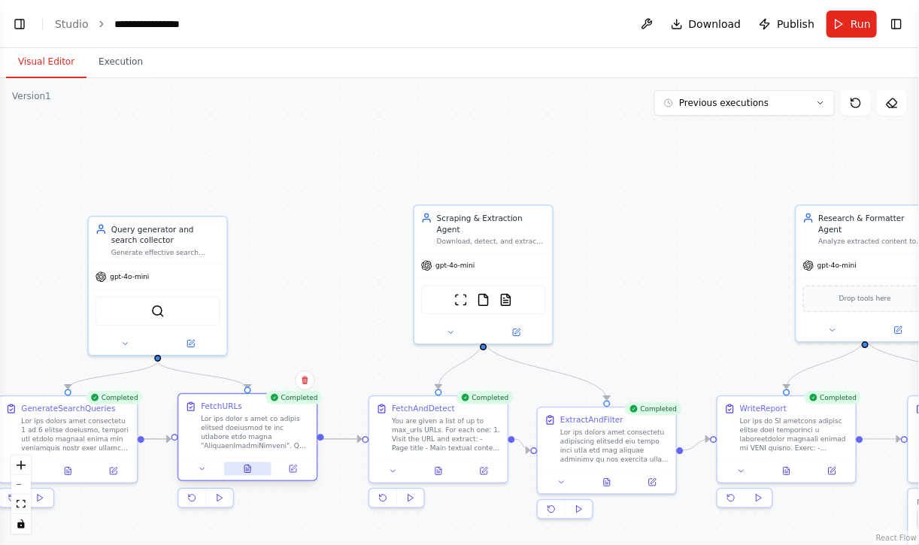
click at [236, 471] on button at bounding box center [247, 469] width 47 height 14
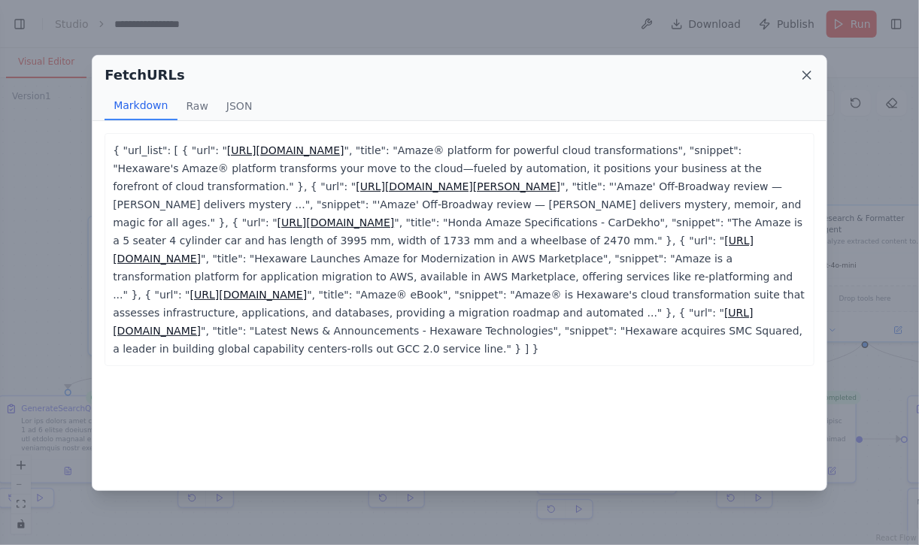
click at [811, 71] on icon at bounding box center [806, 75] width 15 height 15
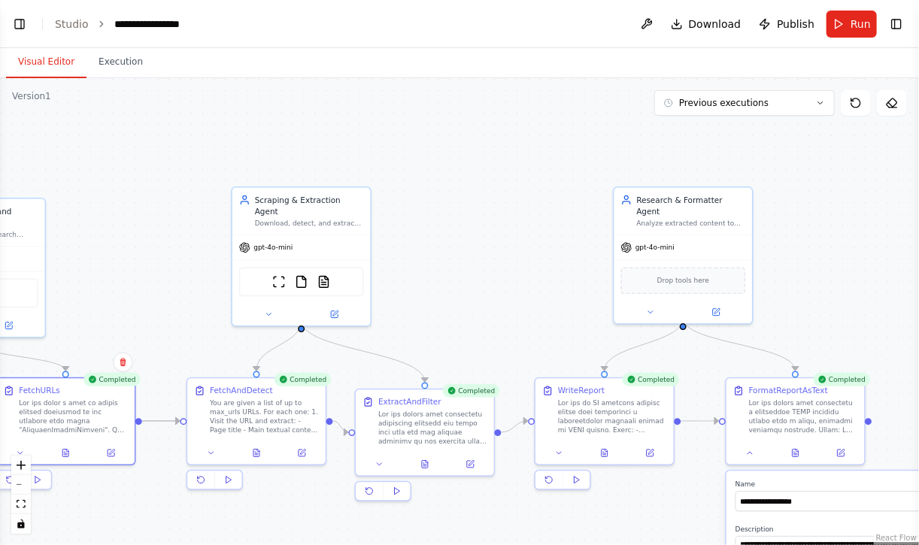
drag, startPoint x: 705, startPoint y: 340, endPoint x: 520, endPoint y: 323, distance: 186.5
click at [520, 323] on div ".deletable-edge-delete-btn { width: 20px; height: 20px; border: 0px solid #ffff…" at bounding box center [459, 311] width 919 height 467
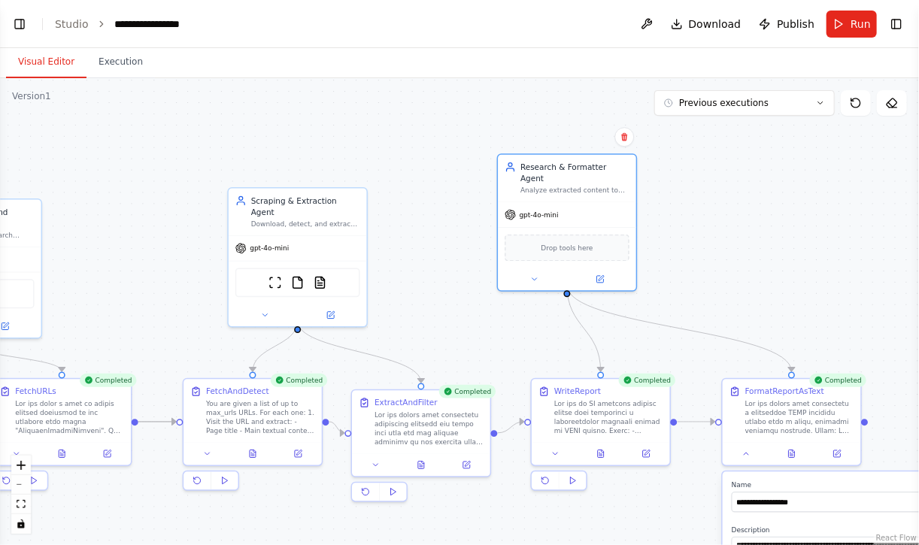
drag, startPoint x: 617, startPoint y: 267, endPoint x: 458, endPoint y: 222, distance: 164.9
click at [458, 222] on div ".deletable-edge-delete-btn { width: 20px; height: 20px; border: 0px solid #ffff…" at bounding box center [459, 311] width 919 height 467
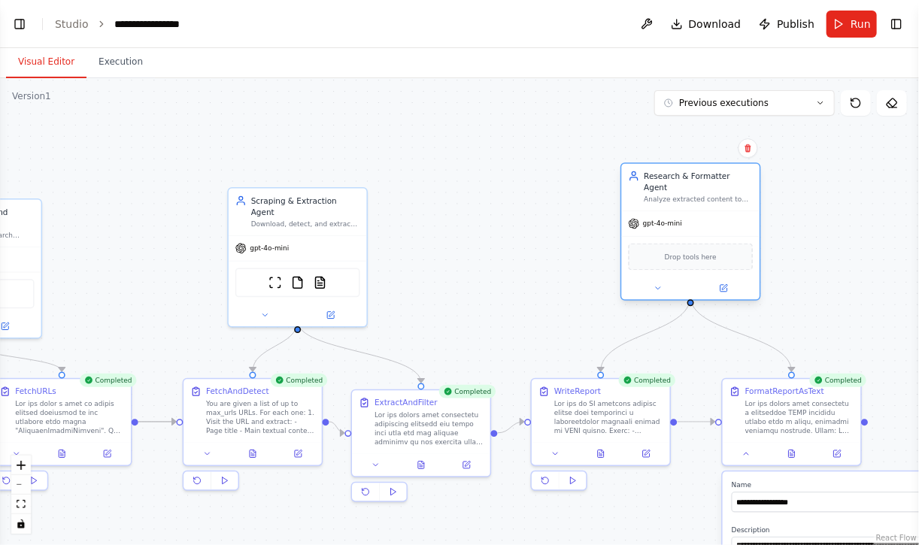
drag, startPoint x: 535, startPoint y: 191, endPoint x: 683, endPoint y: 205, distance: 148.1
click at [683, 211] on div "gpt-4o-mini" at bounding box center [691, 223] width 138 height 25
click at [247, 454] on button at bounding box center [252, 452] width 47 height 14
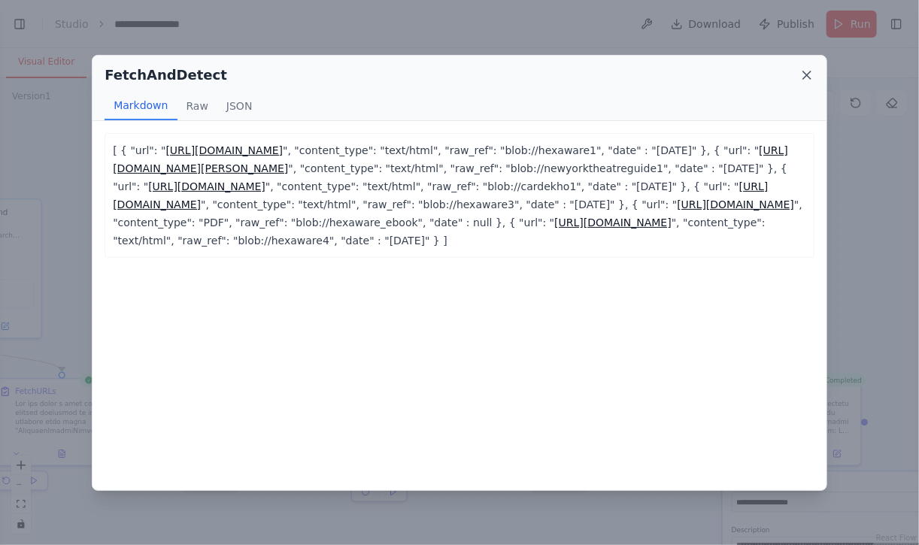
click at [805, 72] on icon at bounding box center [807, 75] width 8 height 8
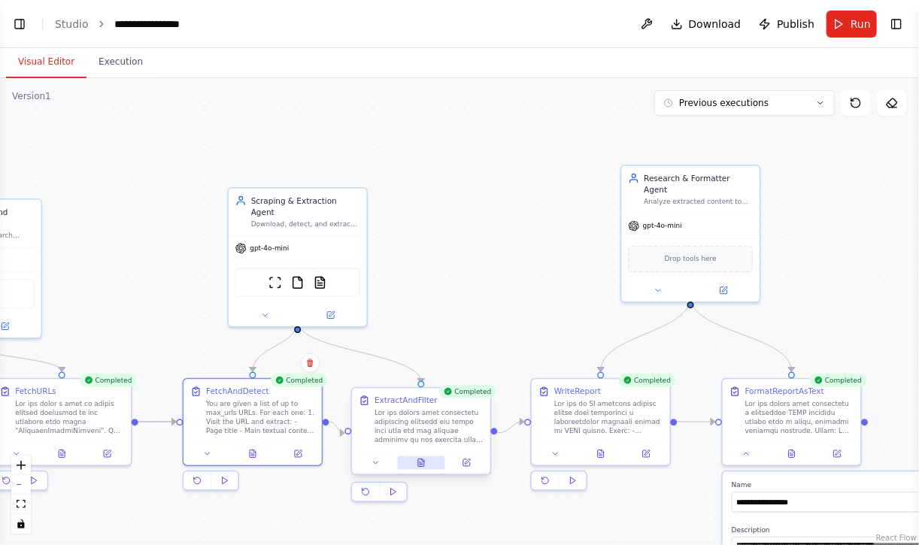
click at [419, 460] on icon at bounding box center [421, 463] width 6 height 8
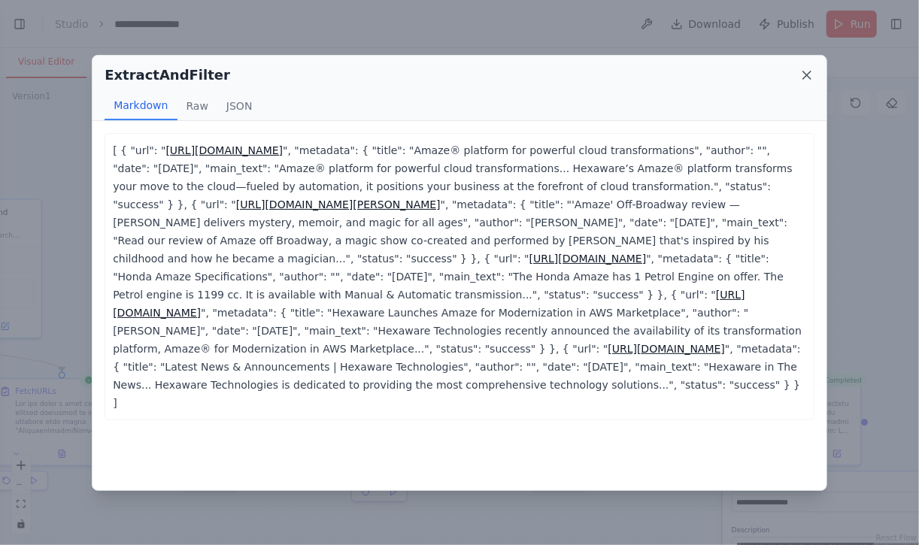
click at [808, 71] on icon at bounding box center [806, 75] width 15 height 15
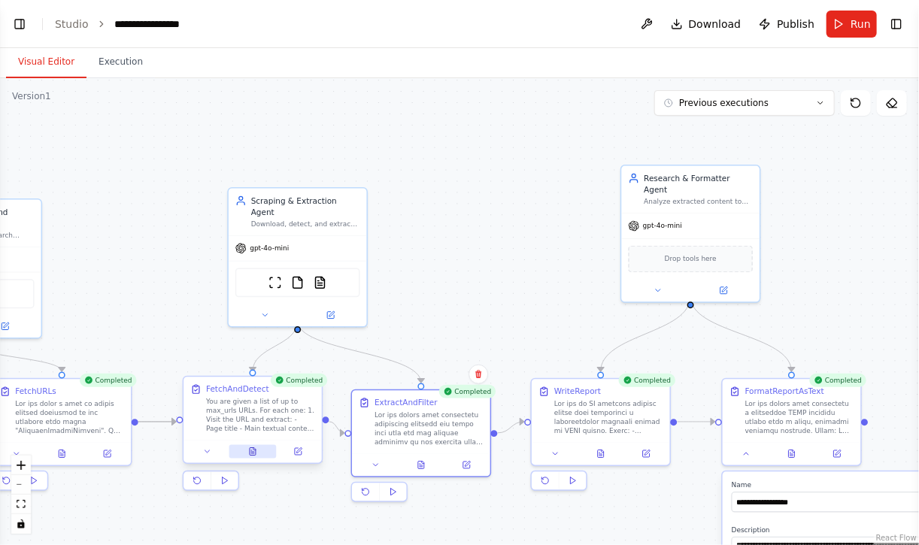
click at [248, 457] on button at bounding box center [252, 452] width 47 height 14
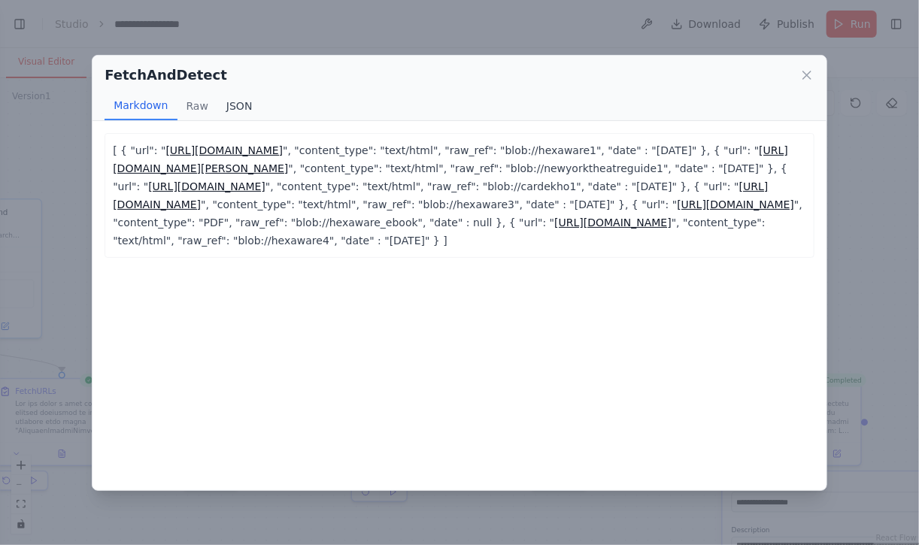
click at [229, 108] on button "JSON" at bounding box center [239, 106] width 44 height 29
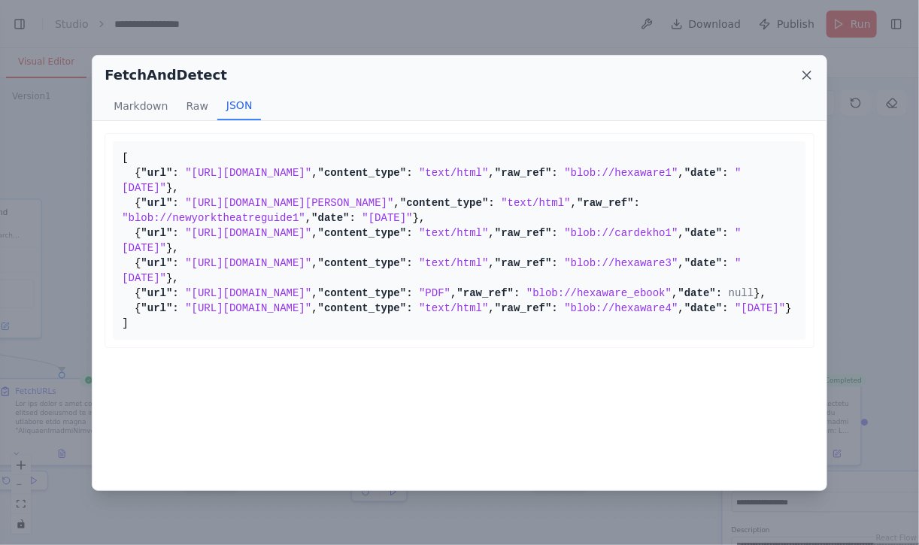
click at [807, 76] on icon at bounding box center [806, 75] width 15 height 15
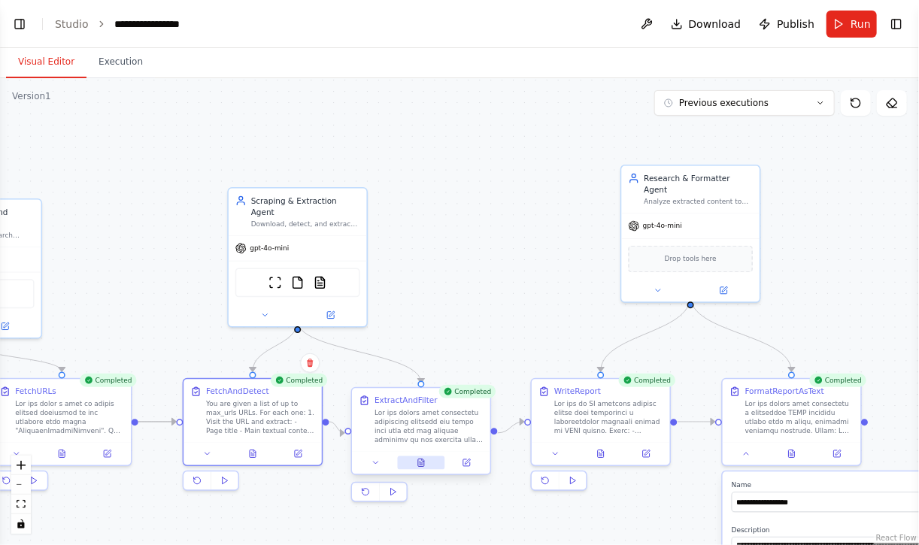
click at [415, 461] on button at bounding box center [420, 463] width 47 height 14
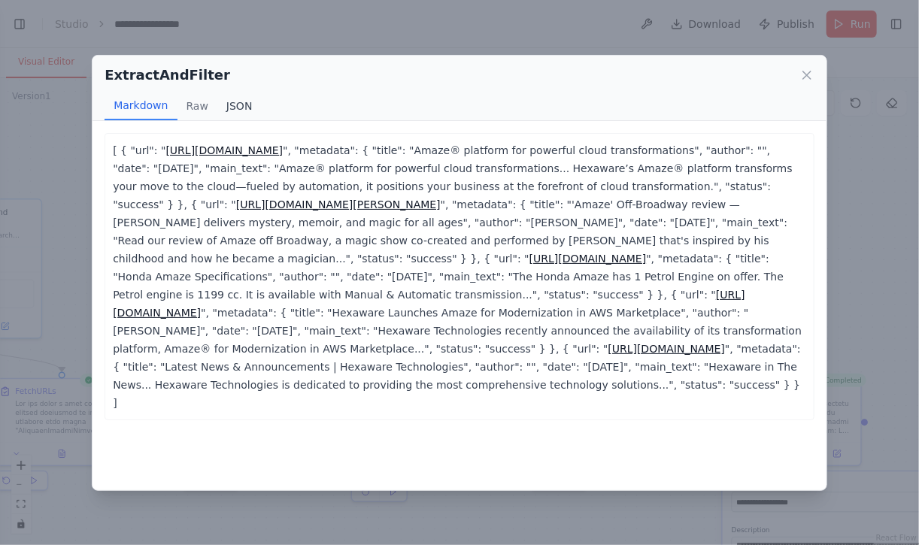
click at [235, 102] on button "JSON" at bounding box center [239, 106] width 44 height 29
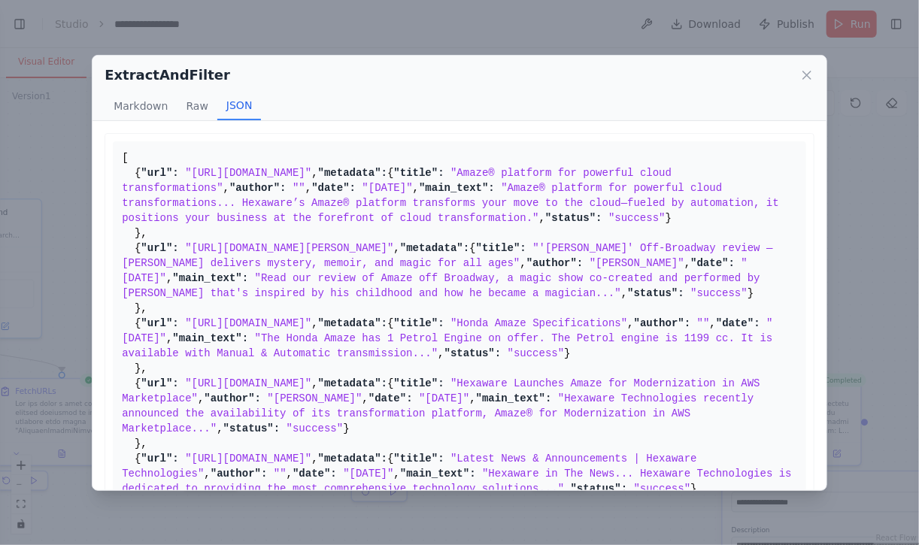
drag, startPoint x: 192, startPoint y: 185, endPoint x: 405, endPoint y: 188, distance: 212.8
click at [311, 179] on span ""[URL][DOMAIN_NAME]"" at bounding box center [248, 173] width 126 height 12
copy span "[URL][DOMAIN_NAME]"
drag, startPoint x: 189, startPoint y: 349, endPoint x: 520, endPoint y: 353, distance: 331.6
click at [393, 254] on span ""[URL][DOMAIN_NAME][PERSON_NAME]"" at bounding box center [289, 248] width 208 height 12
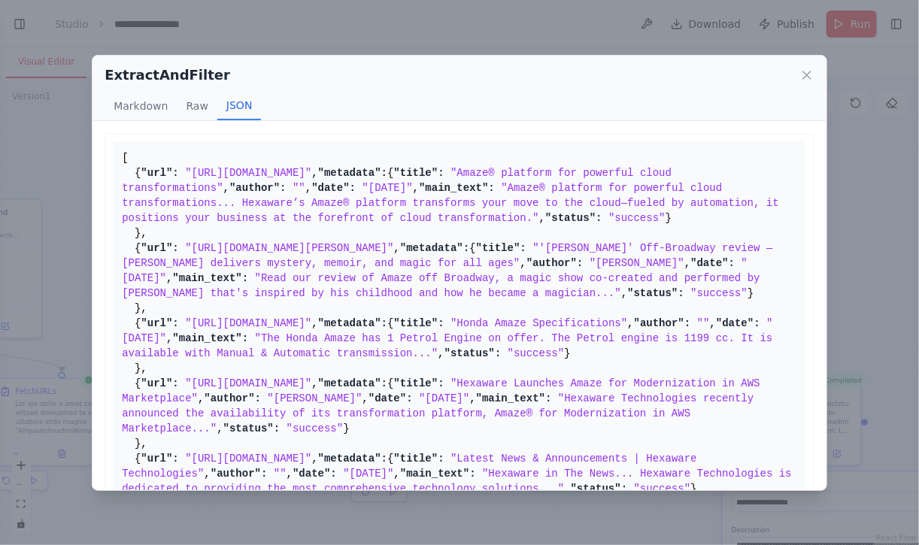
drag, startPoint x: 520, startPoint y: 353, endPoint x: 428, endPoint y: 314, distance: 100.4
click at [428, 314] on pre "[ { "url": "[URL][DOMAIN_NAME]" , "metadata": { "title": "Amaze® platform for p…" at bounding box center [459, 338] width 693 height 394
drag, startPoint x: 659, startPoint y: 349, endPoint x: 188, endPoint y: 354, distance: 470.7
click at [188, 254] on span ""[URL][DOMAIN_NAME][PERSON_NAME]"" at bounding box center [289, 248] width 208 height 12
copy span "[URL][DOMAIN_NAME][PERSON_NAME]"
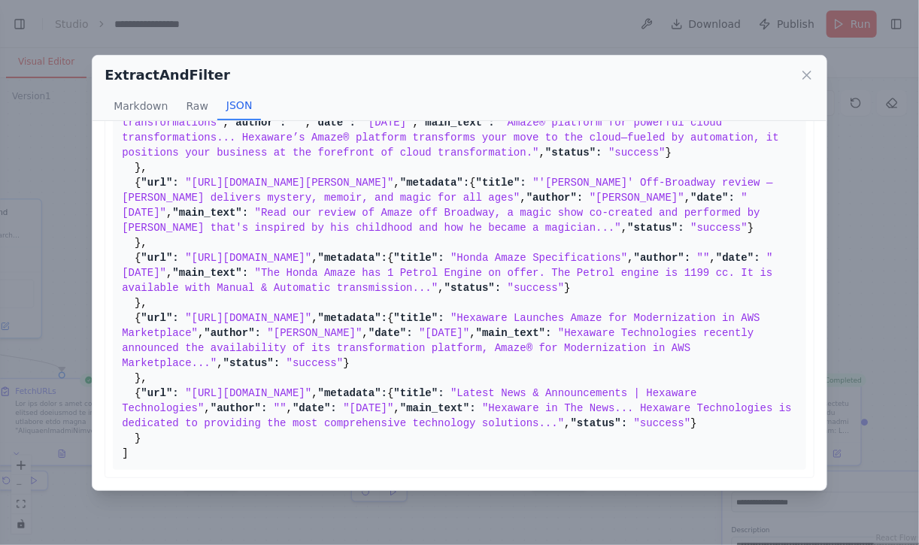
scroll to position [277, 0]
drag, startPoint x: 189, startPoint y: 236, endPoint x: 433, endPoint y: 244, distance: 243.7
click at [311, 252] on span ""[URL][DOMAIN_NAME]"" at bounding box center [248, 258] width 126 height 12
copy span "[URL][DOMAIN_NAME]"
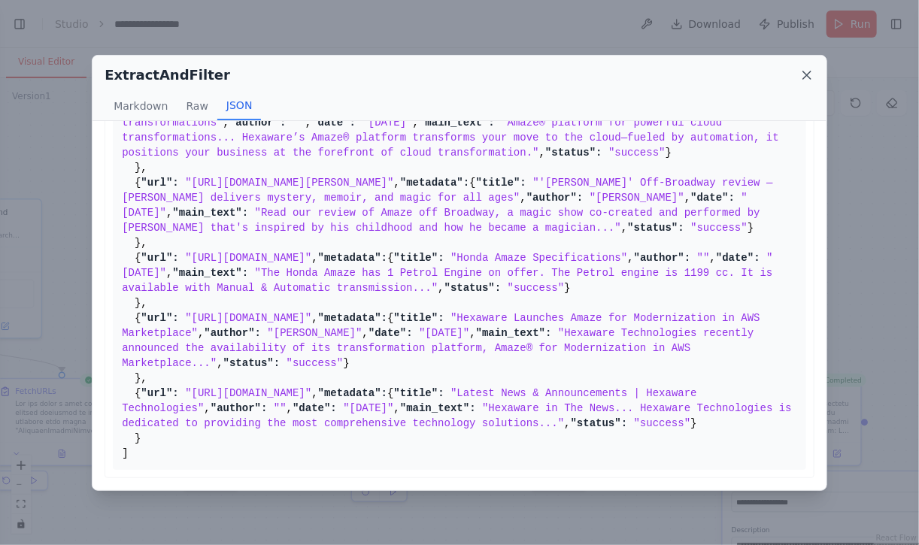
click at [809, 70] on icon at bounding box center [806, 75] width 15 height 15
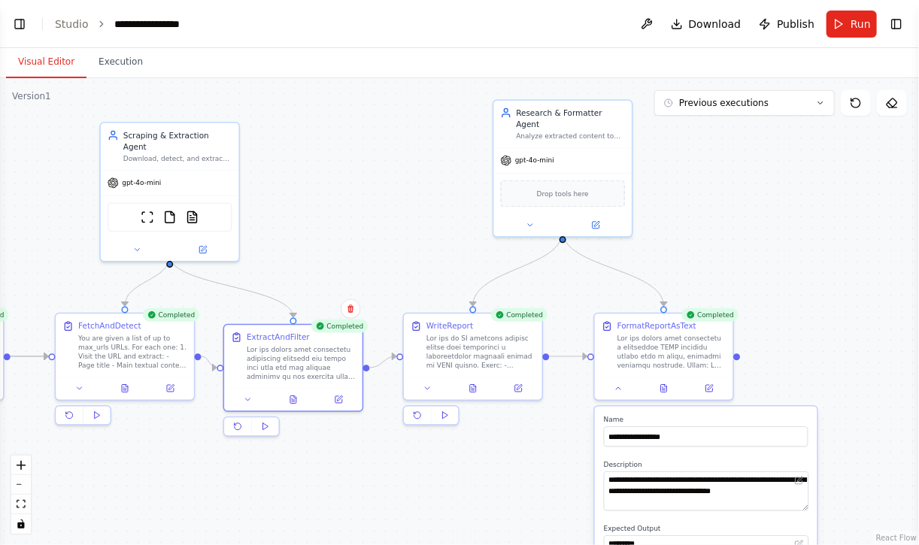
drag, startPoint x: 556, startPoint y: 298, endPoint x: 423, endPoint y: 232, distance: 149.3
click at [423, 232] on div ".deletable-edge-delete-btn { width: 20px; height: 20px; border: 0px solid #ffff…" at bounding box center [459, 311] width 919 height 467
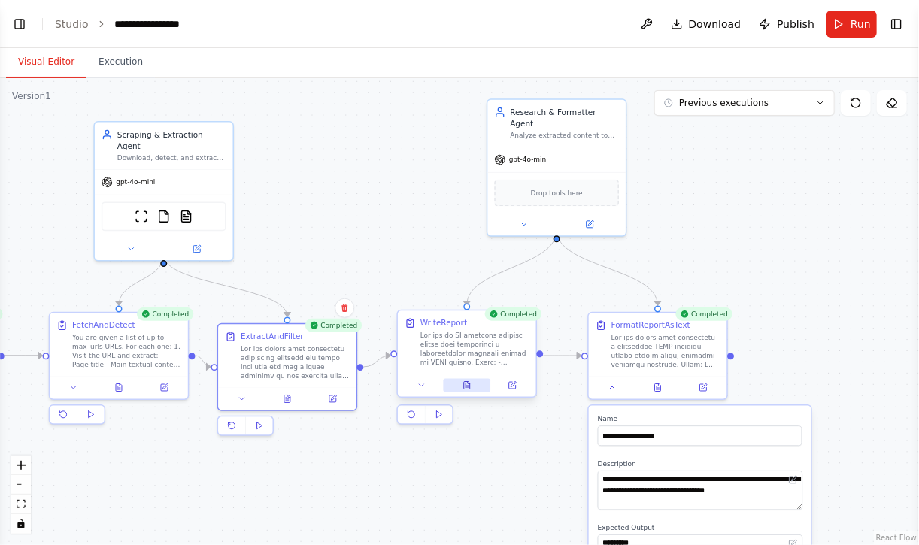
click at [469, 391] on button at bounding box center [466, 386] width 47 height 14
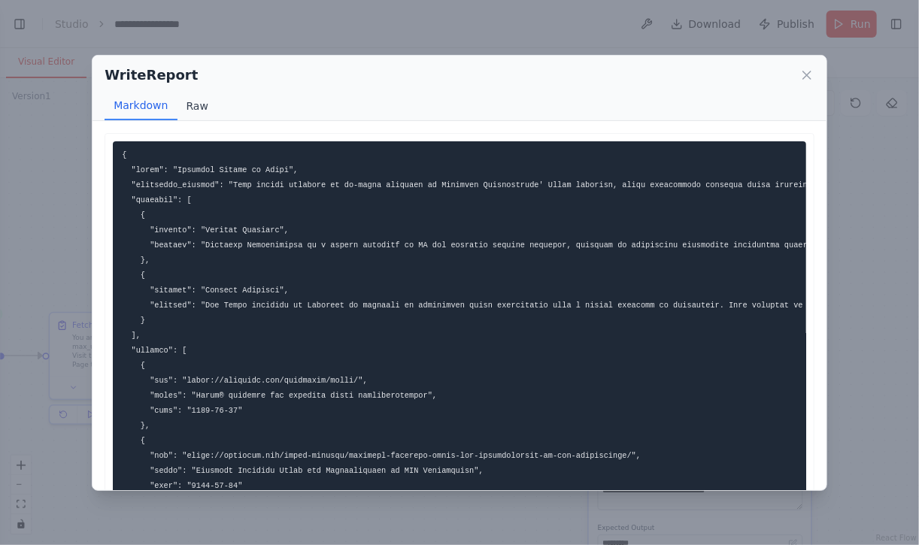
click at [192, 105] on button "Raw" at bounding box center [197, 106] width 40 height 29
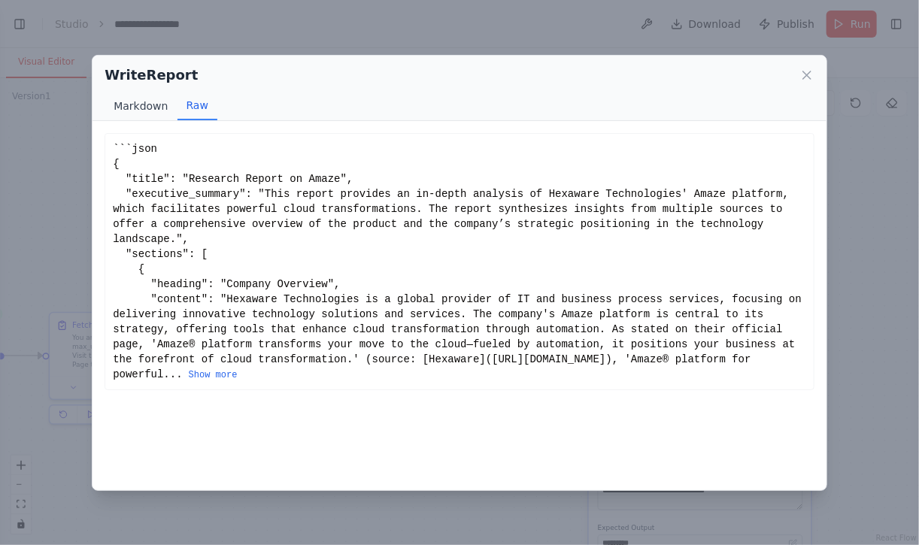
click at [140, 105] on button "Markdown" at bounding box center [141, 106] width 72 height 29
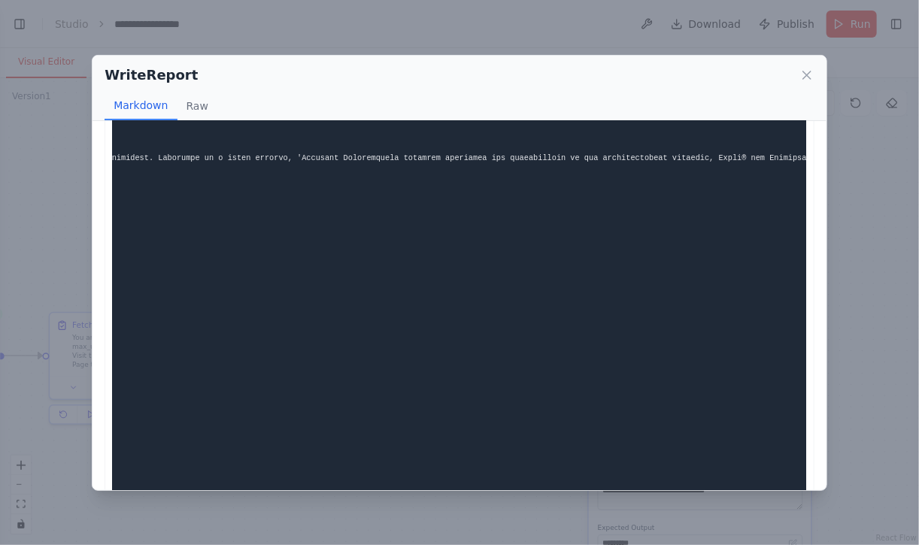
scroll to position [151, 0]
